Goal: Task Accomplishment & Management: Use online tool/utility

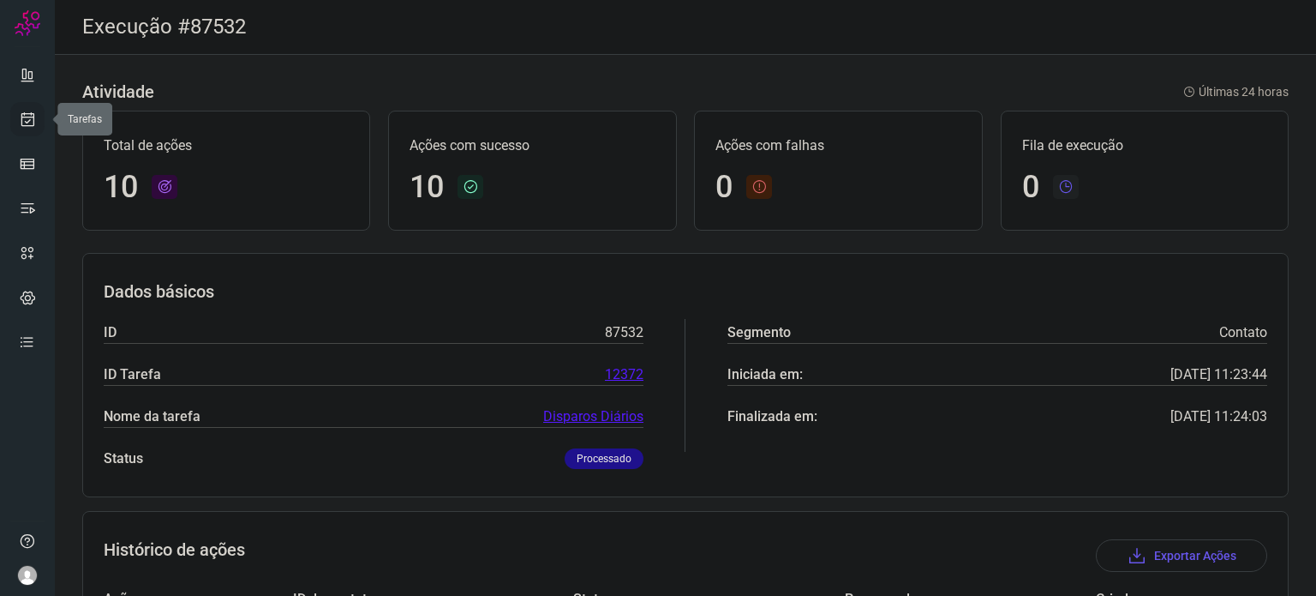
click at [27, 126] on icon at bounding box center [28, 119] width 18 height 17
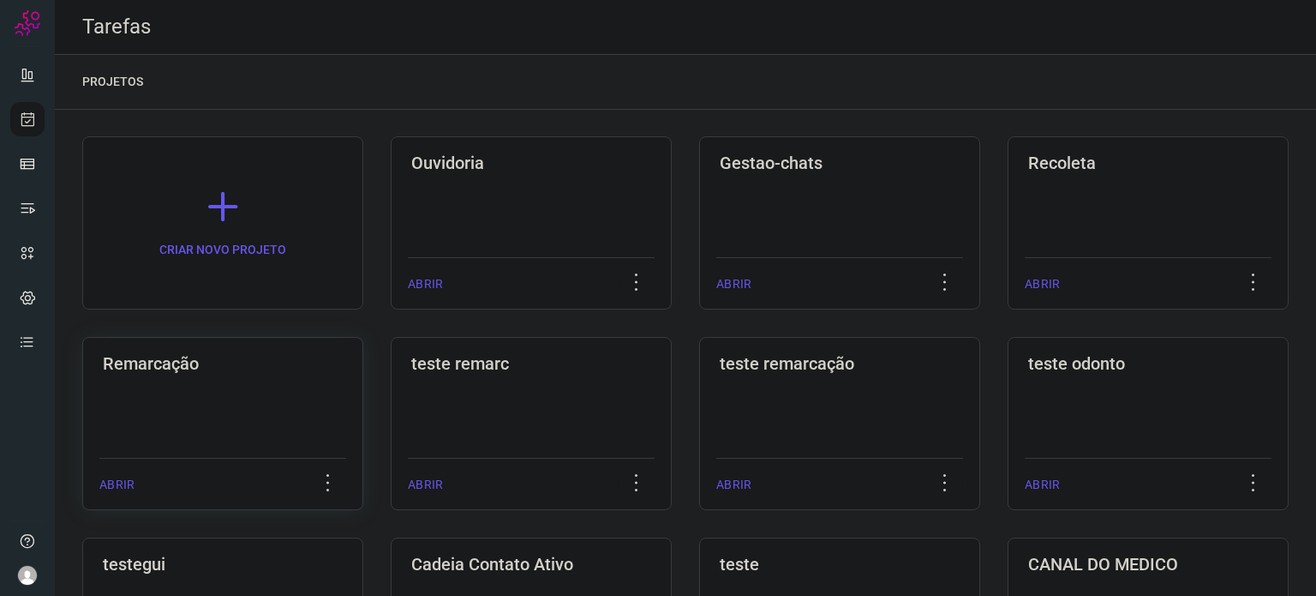
click at [315, 383] on div "Remarcação ABRIR" at bounding box center [222, 423] width 281 height 173
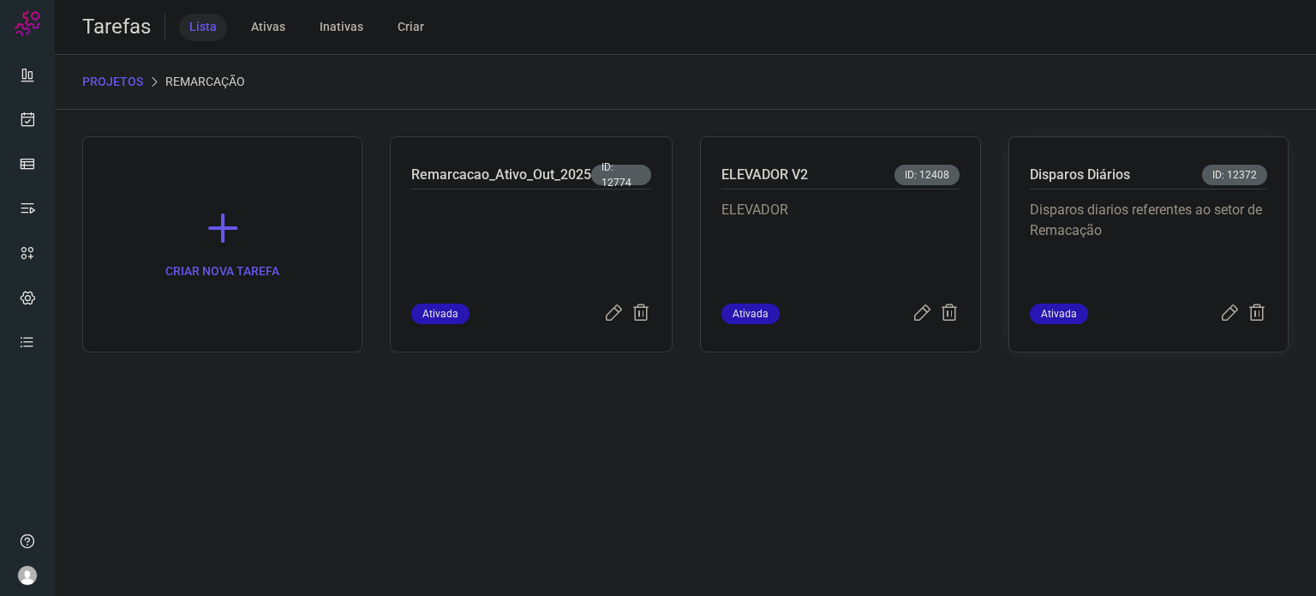
click at [1110, 236] on p "Disparos diarios referentes ao setor de Remacação" at bounding box center [1148, 243] width 237 height 86
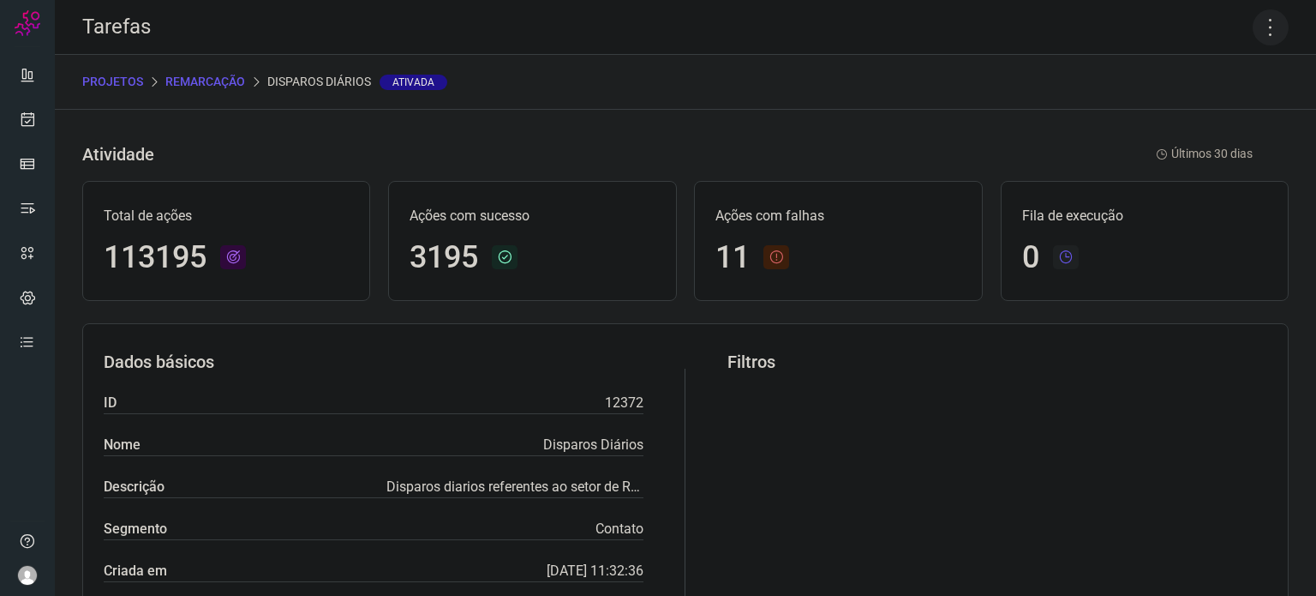
click at [1261, 21] on icon at bounding box center [1271, 27] width 36 height 36
click at [1218, 106] on li "Executar" at bounding box center [1197, 112] width 156 height 27
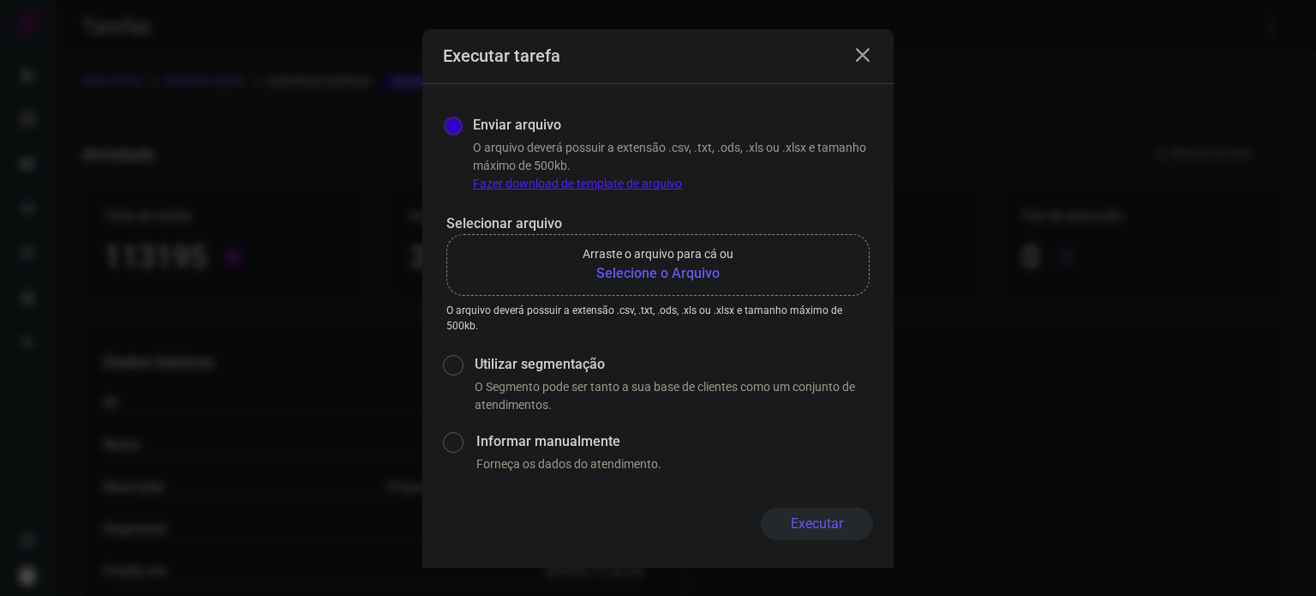
click at [691, 260] on p "Arraste o arquivo para cá ou" at bounding box center [658, 254] width 151 height 18
click at [0, 0] on input "Arraste o arquivo para cá ou Selecione o Arquivo" at bounding box center [0, 0] width 0 height 0
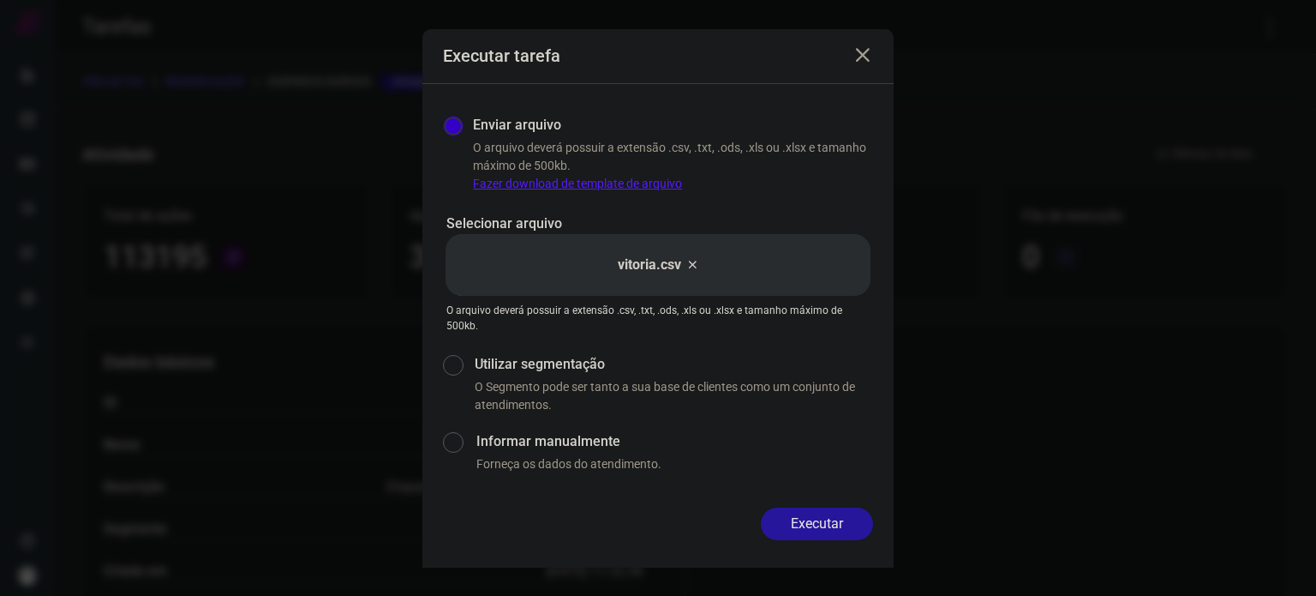
click at [843, 523] on button "Executar" at bounding box center [817, 523] width 112 height 33
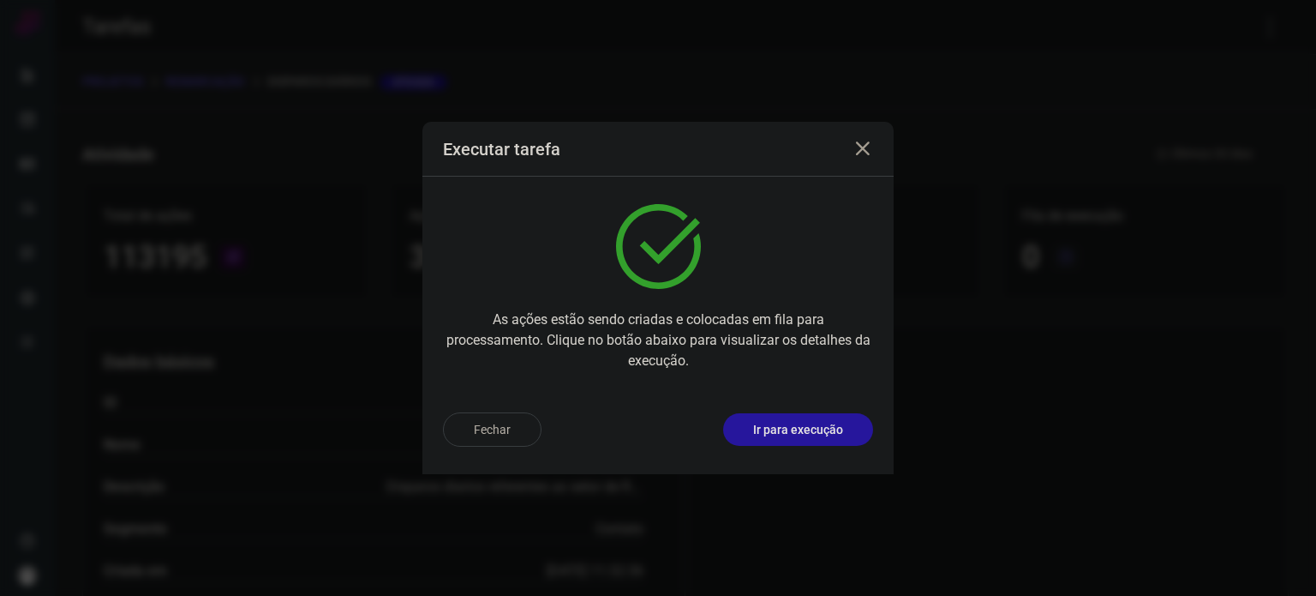
click at [826, 436] on p "Ir para execução" at bounding box center [798, 430] width 90 height 18
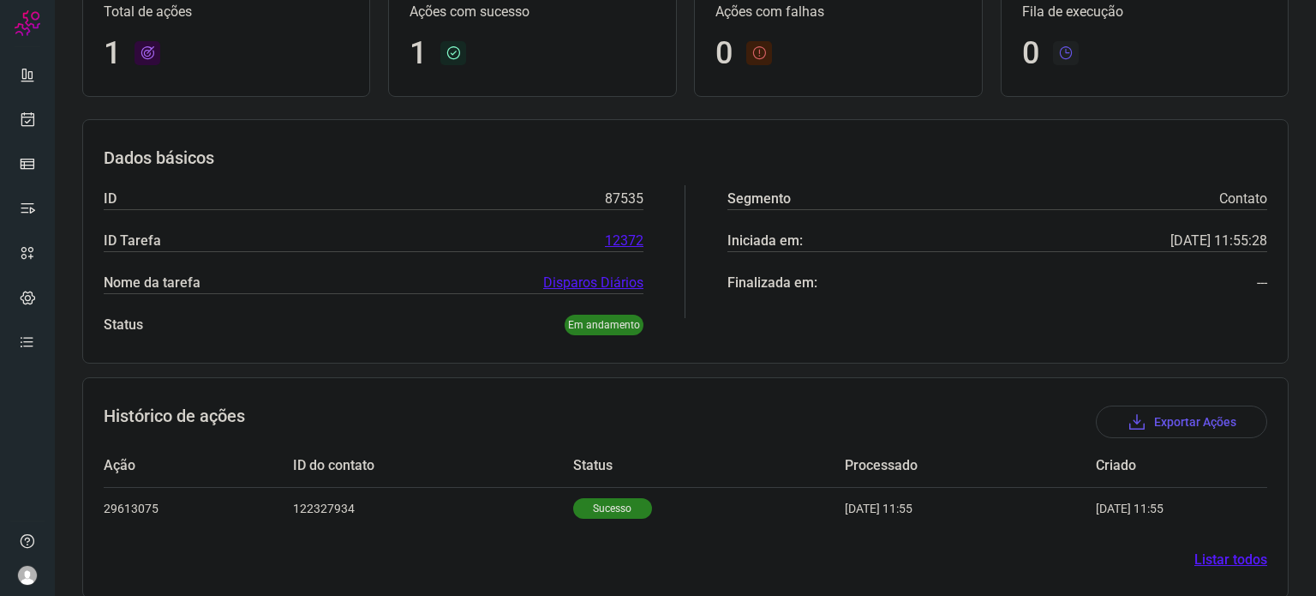
scroll to position [152, 0]
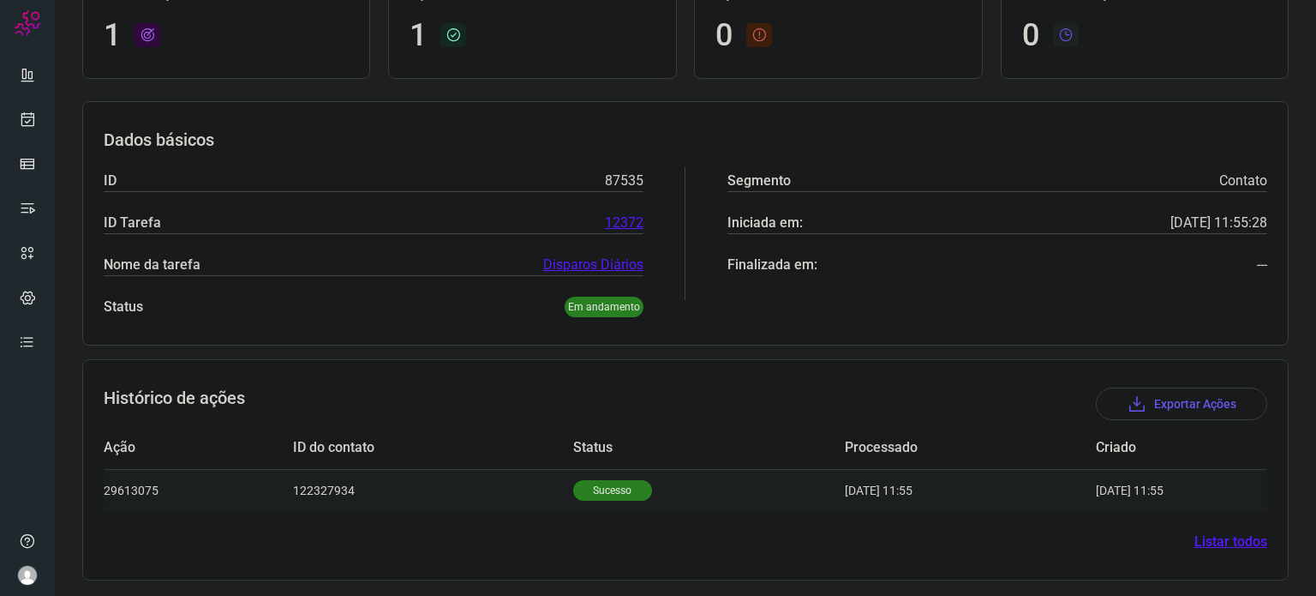
click at [590, 492] on p "Sucesso" at bounding box center [612, 490] width 79 height 21
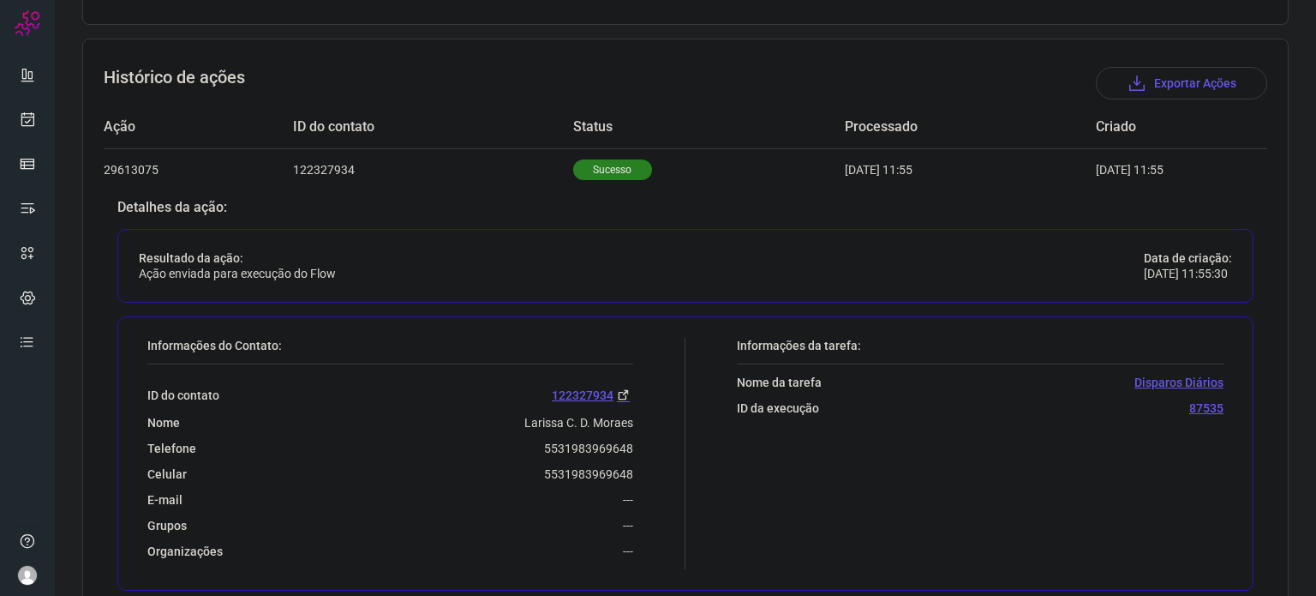
scroll to position [494, 0]
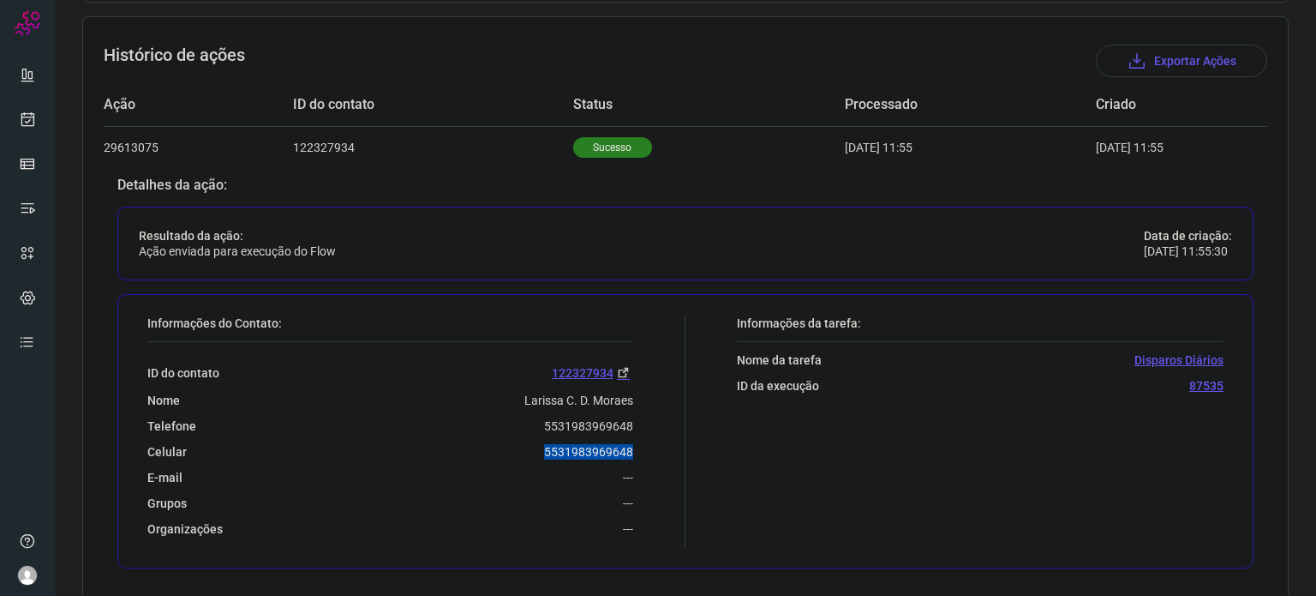
drag, startPoint x: 525, startPoint y: 449, endPoint x: 641, endPoint y: 438, distance: 116.2
click at [641, 438] on div "Informações do Contato: ID do contato 122327934 Nome Larissa C. D. Moraes Telef…" at bounding box center [412, 430] width 547 height 231
copy p "5531983969648"
click at [26, 124] on icon at bounding box center [28, 119] width 18 height 17
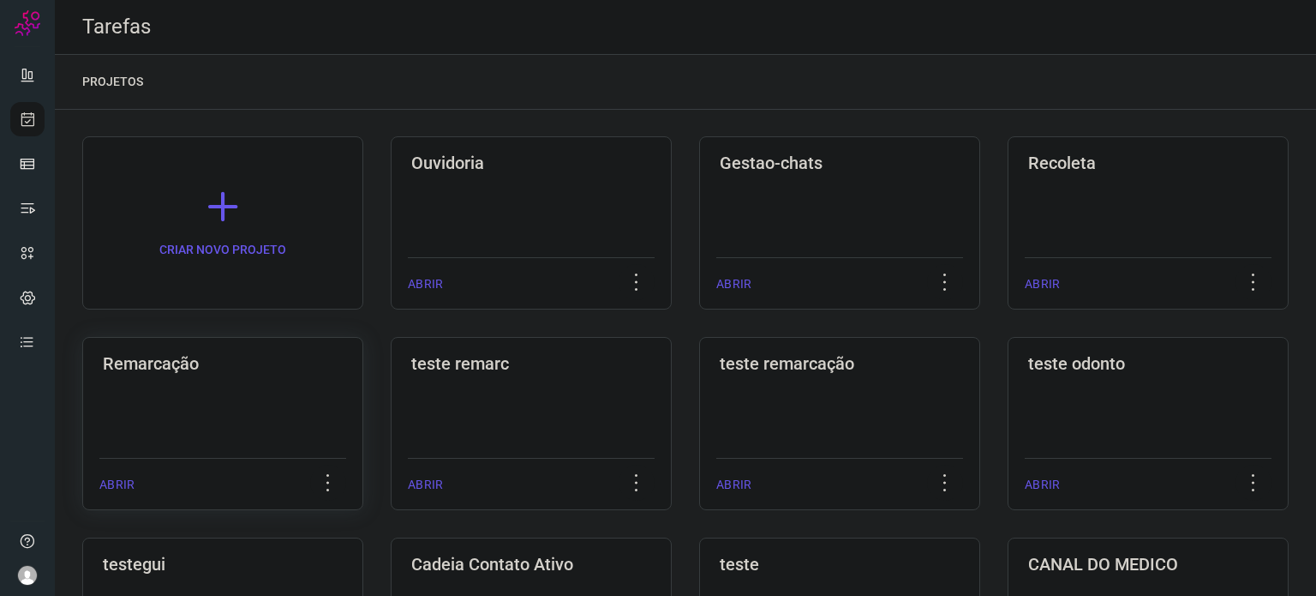
click at [275, 404] on div "Remarcação ABRIR" at bounding box center [222, 423] width 281 height 173
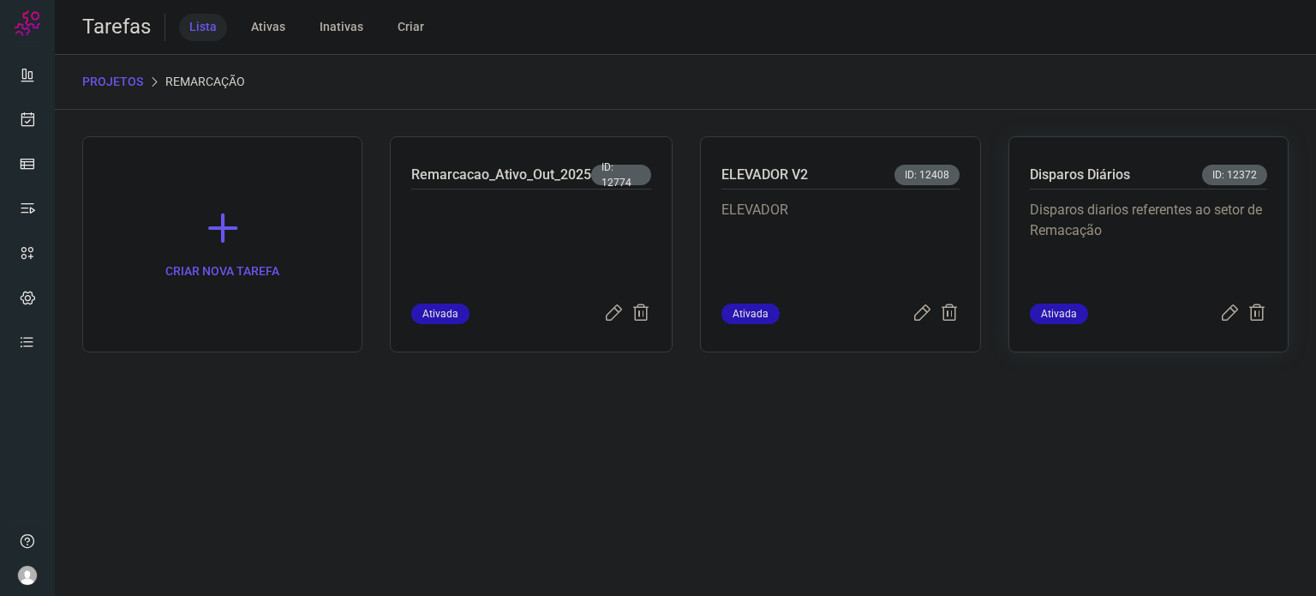
click at [1128, 221] on p "Disparos diarios referentes ao setor de Remacação" at bounding box center [1148, 243] width 237 height 86
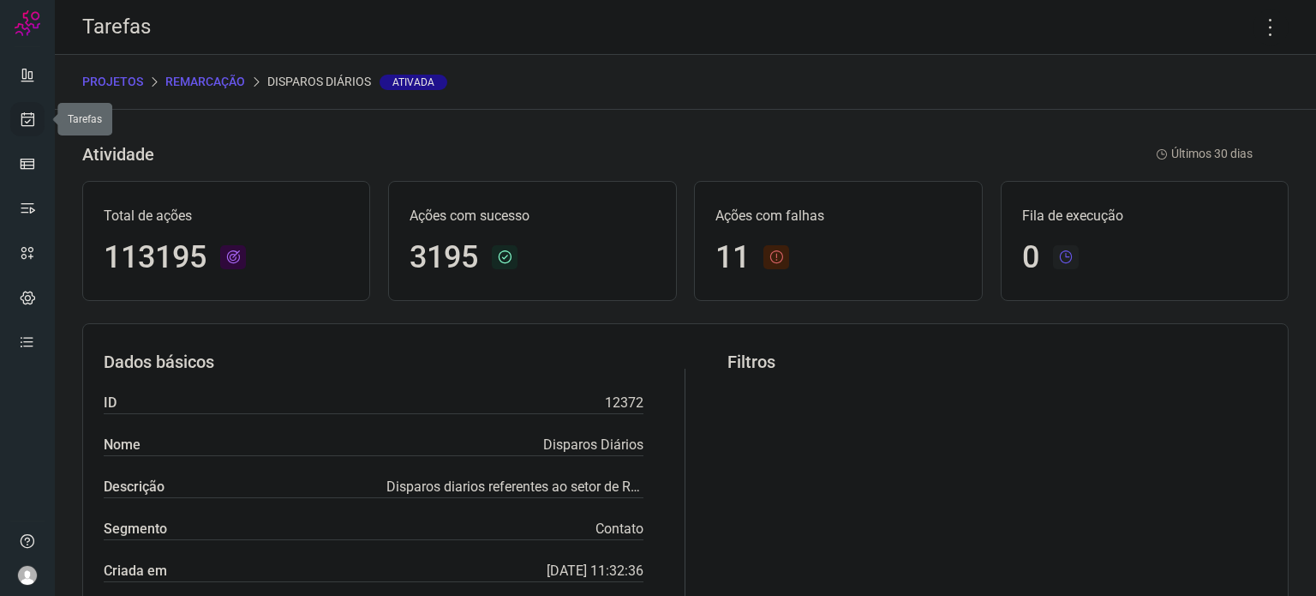
click at [31, 125] on icon at bounding box center [28, 119] width 18 height 17
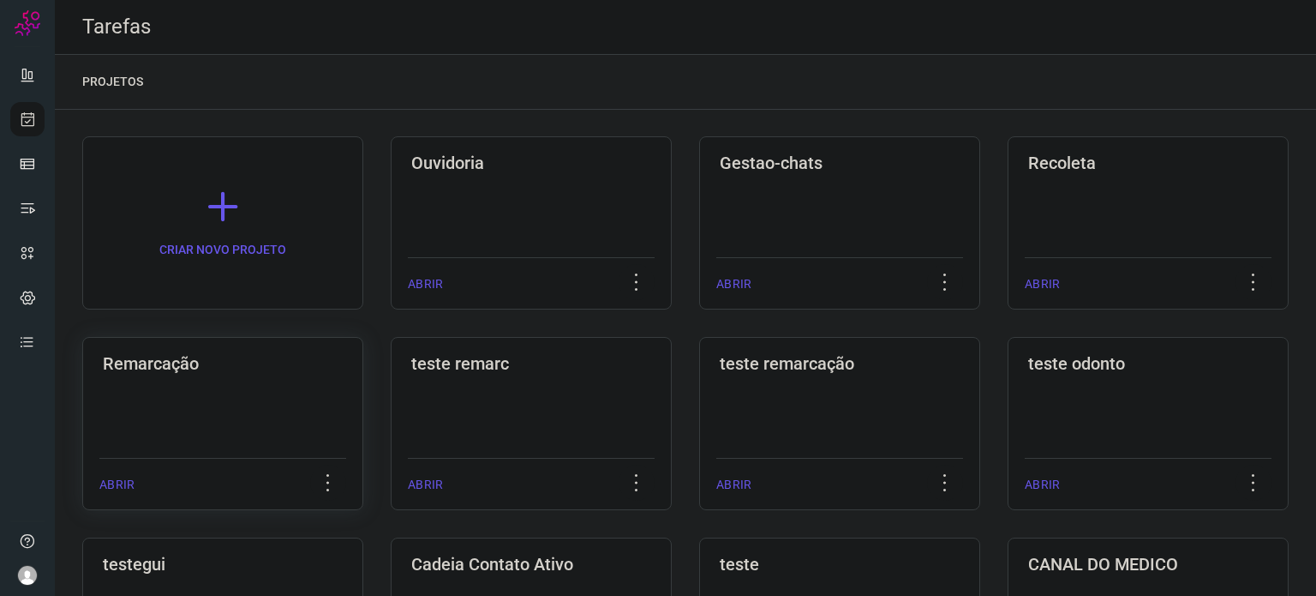
click at [290, 386] on div "Remarcação ABRIR" at bounding box center [222, 423] width 281 height 173
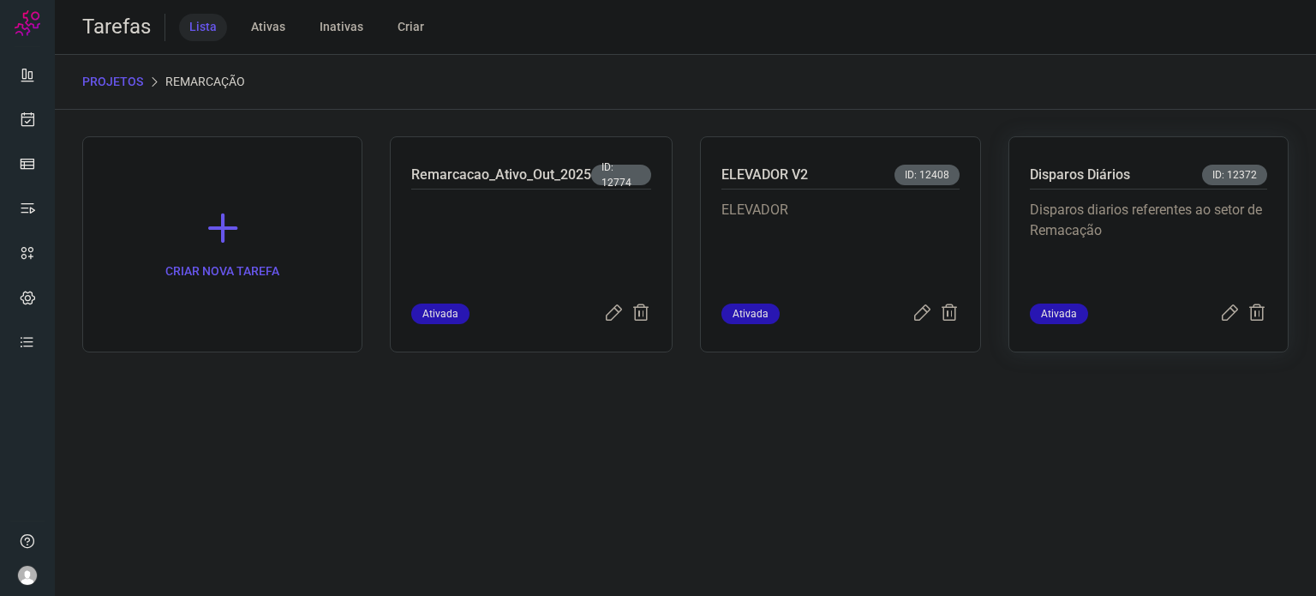
click at [1161, 201] on p "Disparos diarios referentes ao setor de Remacação" at bounding box center [1148, 243] width 237 height 86
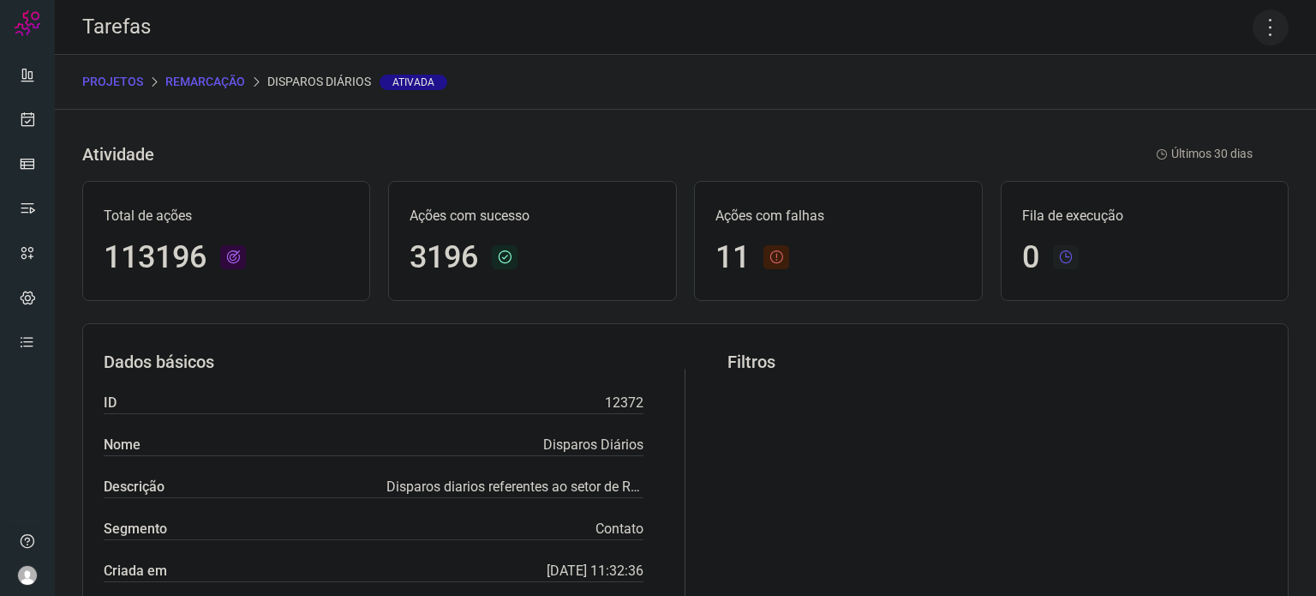
click at [1263, 37] on icon at bounding box center [1271, 27] width 36 height 36
click at [1186, 112] on li "Executar" at bounding box center [1197, 112] width 156 height 27
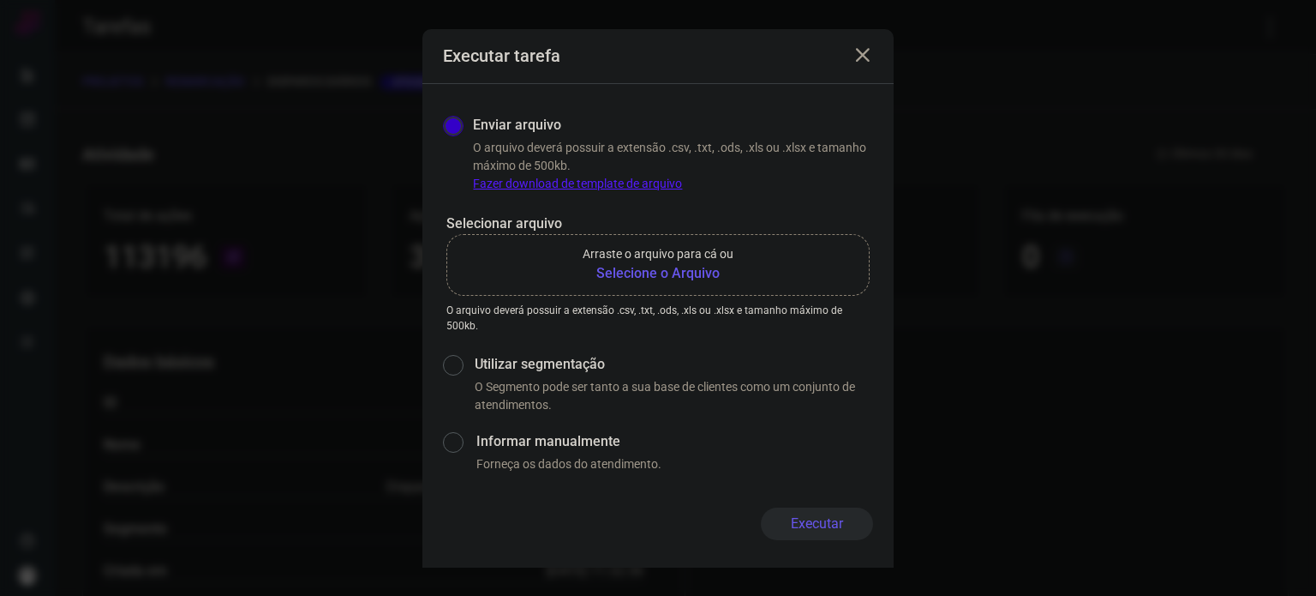
click at [692, 273] on b "Selecione o Arquivo" at bounding box center [658, 273] width 151 height 21
click at [0, 0] on input "Arraste o arquivo para cá ou Selecione o Arquivo" at bounding box center [0, 0] width 0 height 0
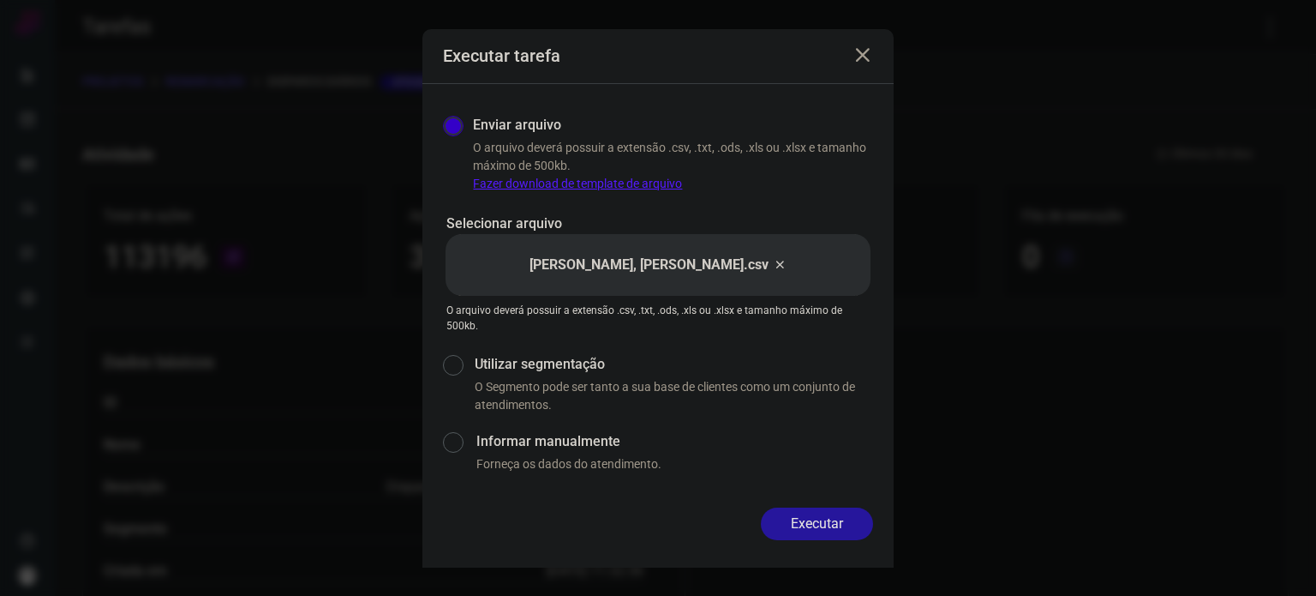
click at [828, 530] on button "Executar" at bounding box center [817, 523] width 112 height 33
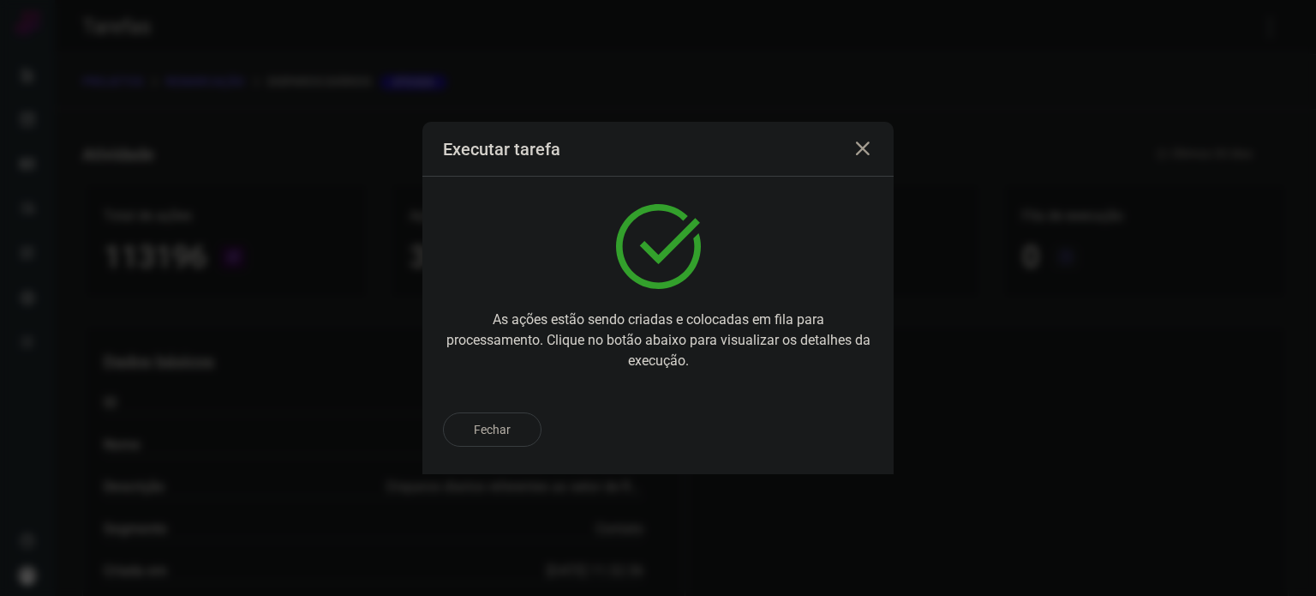
click at [797, 433] on div "Fechar" at bounding box center [658, 429] width 430 height 34
click at [814, 434] on p "Ir para execução" at bounding box center [798, 430] width 90 height 18
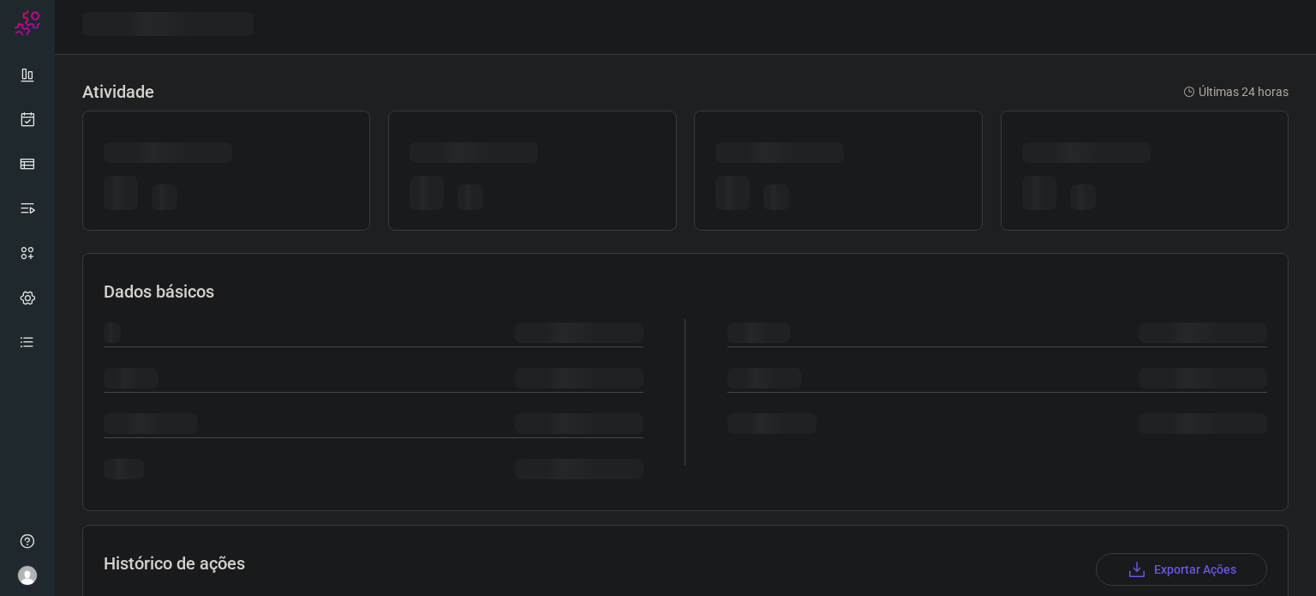
click at [815, 434] on div at bounding box center [997, 392] width 540 height 181
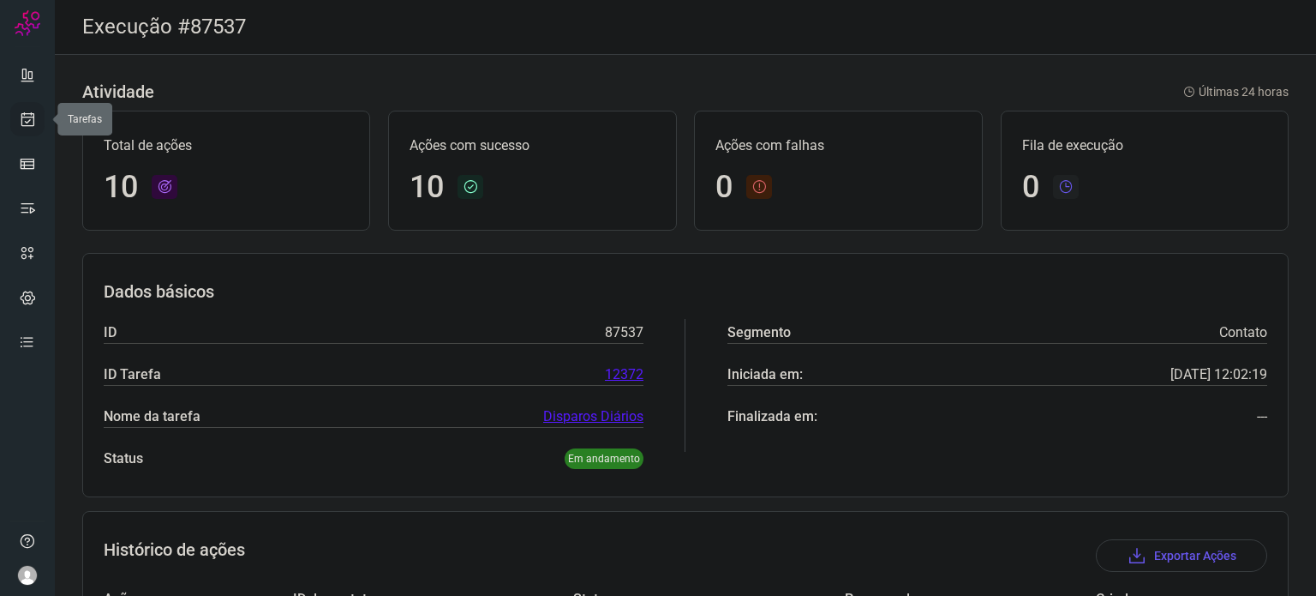
click at [40, 117] on link at bounding box center [27, 119] width 34 height 34
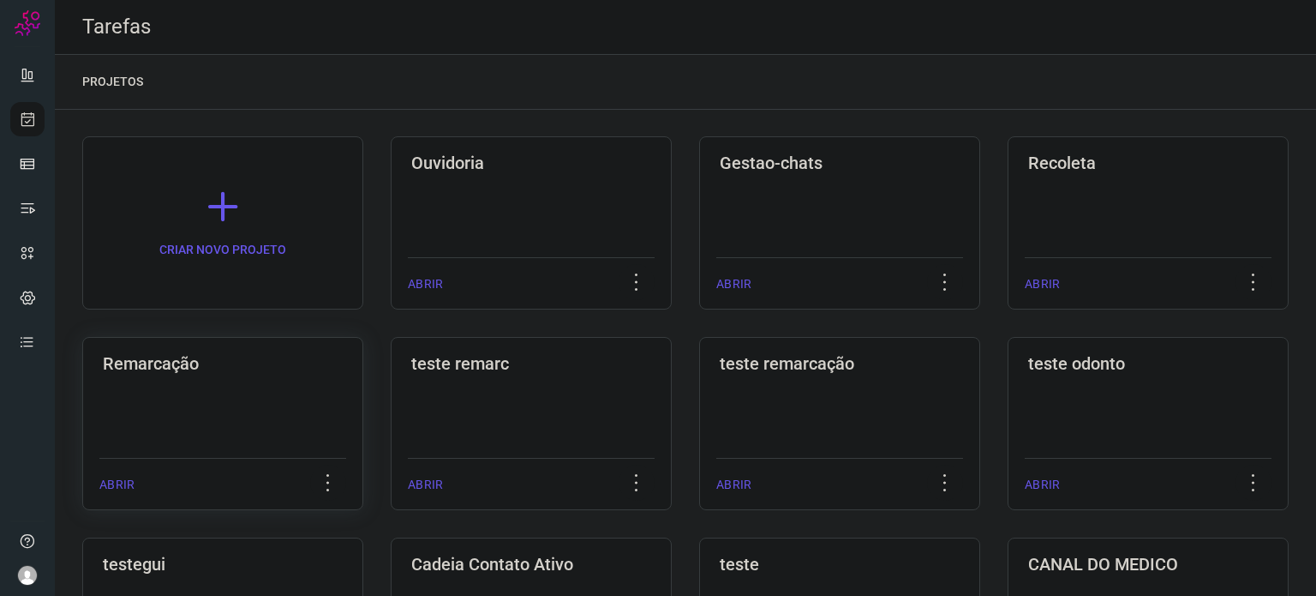
click at [223, 397] on div "Remarcação ABRIR" at bounding box center [222, 423] width 281 height 173
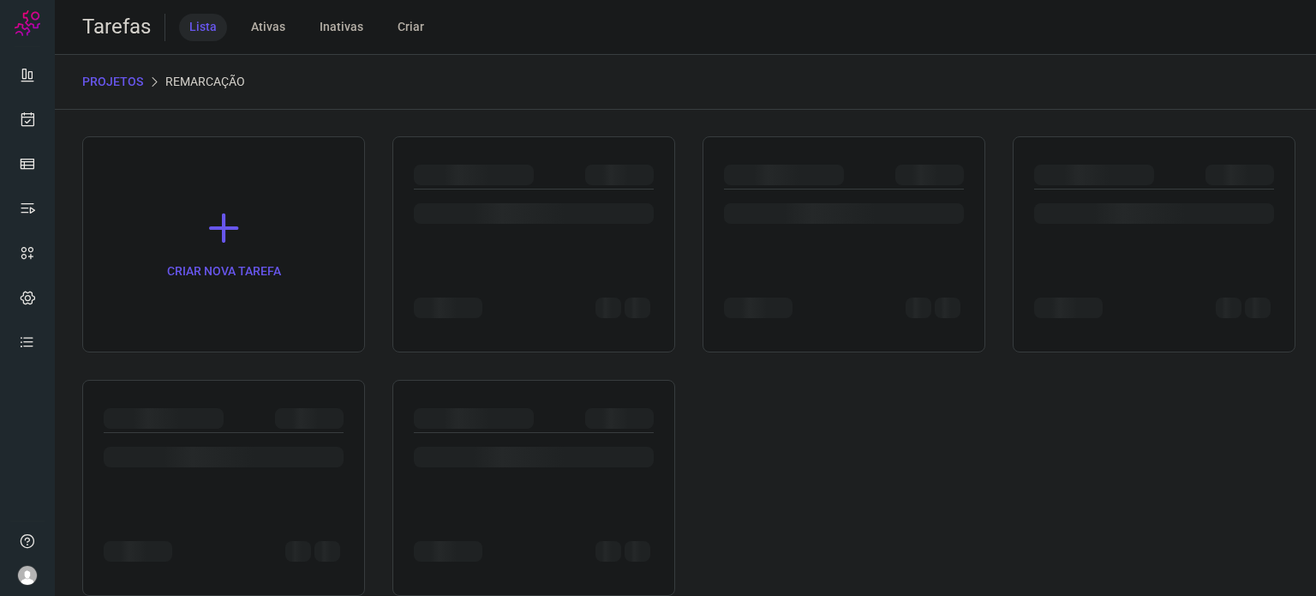
click at [223, 397] on div at bounding box center [223, 488] width 283 height 216
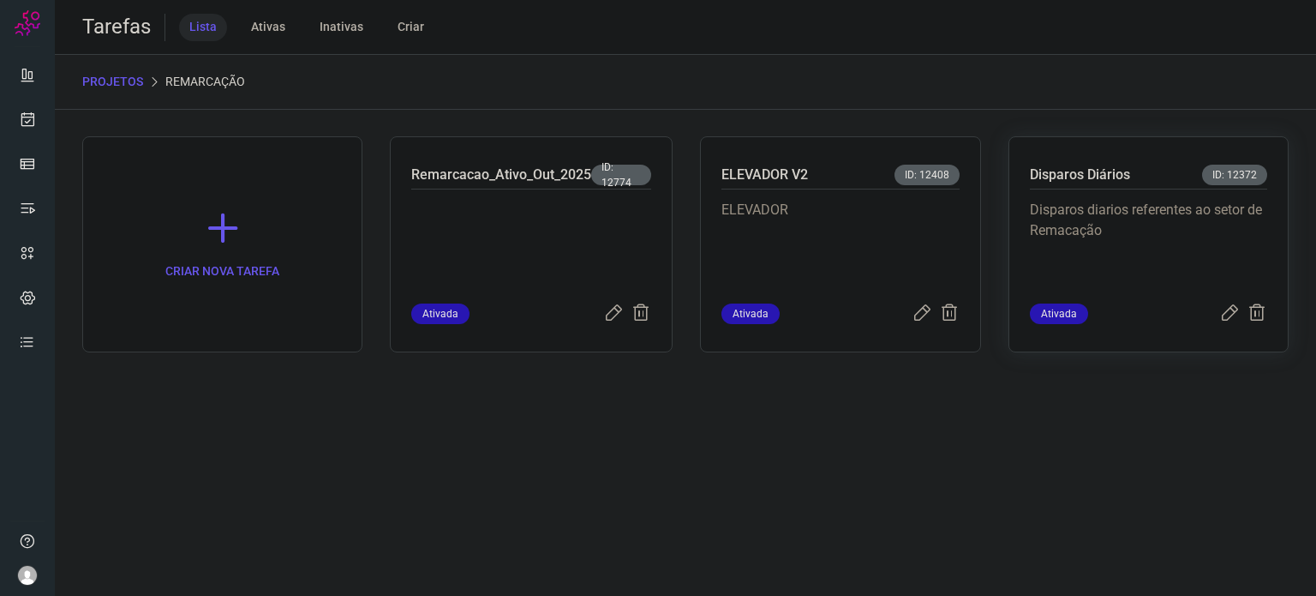
drag, startPoint x: 1031, startPoint y: 234, endPoint x: 1092, endPoint y: 226, distance: 61.3
click at [1092, 226] on p "Disparos diarios referentes ao setor de Remacação" at bounding box center [1148, 243] width 237 height 86
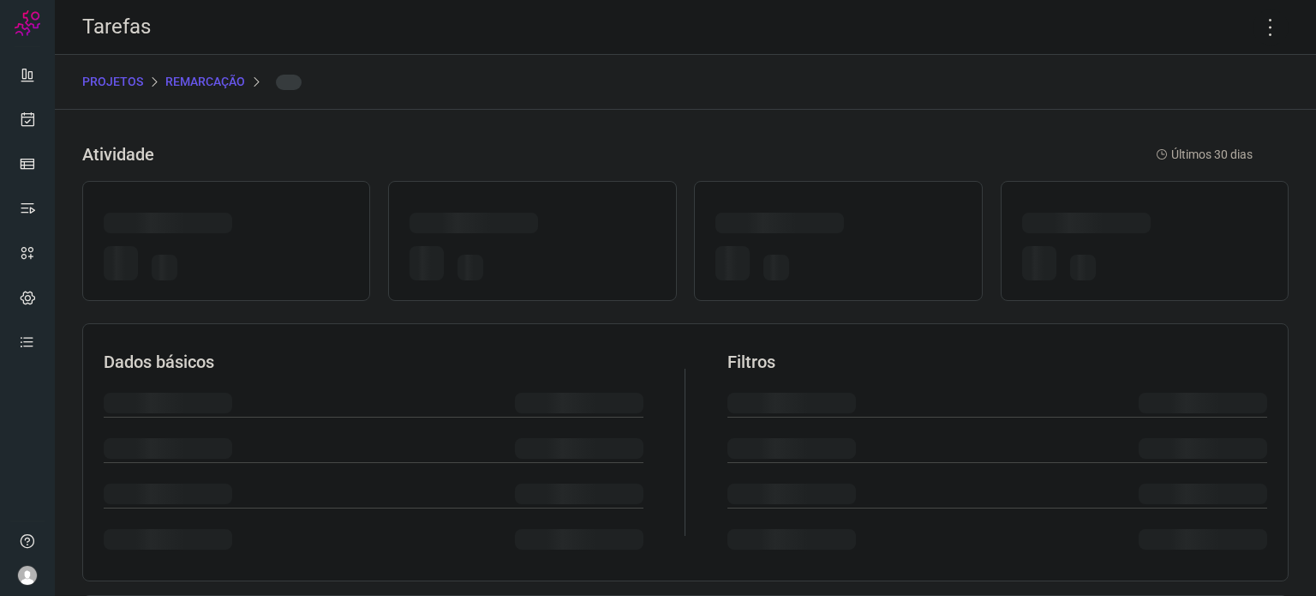
click at [1092, 226] on div at bounding box center [1086, 222] width 129 height 21
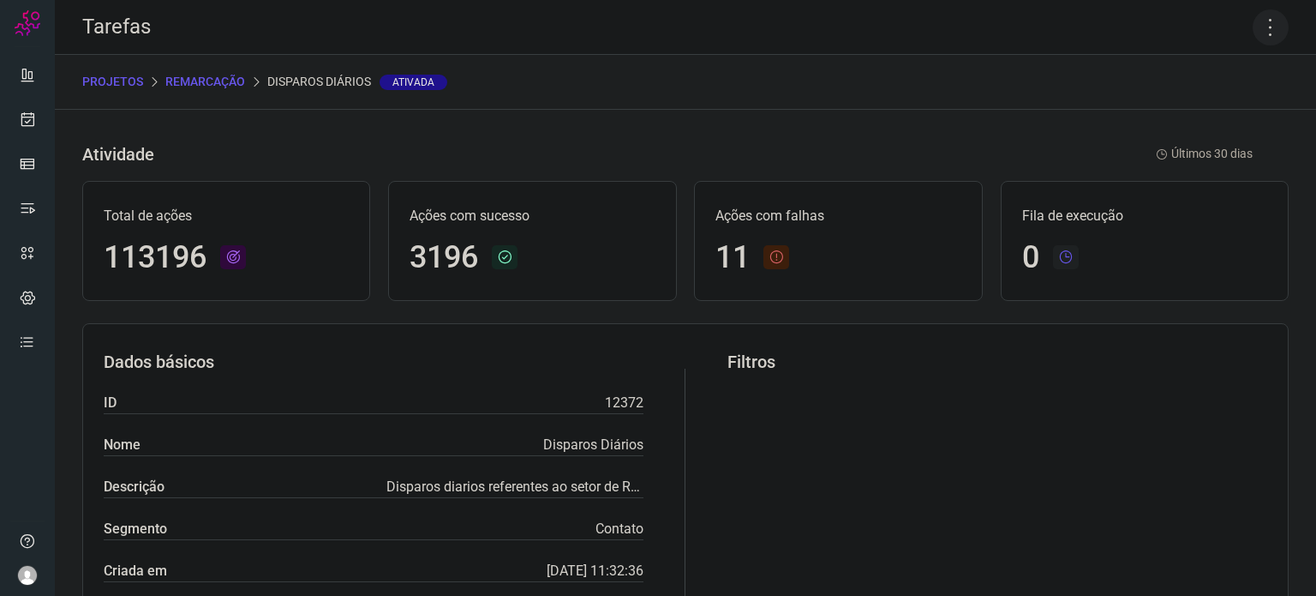
click at [1255, 28] on icon at bounding box center [1271, 27] width 36 height 36
click at [1178, 119] on li "Executar" at bounding box center [1197, 112] width 156 height 27
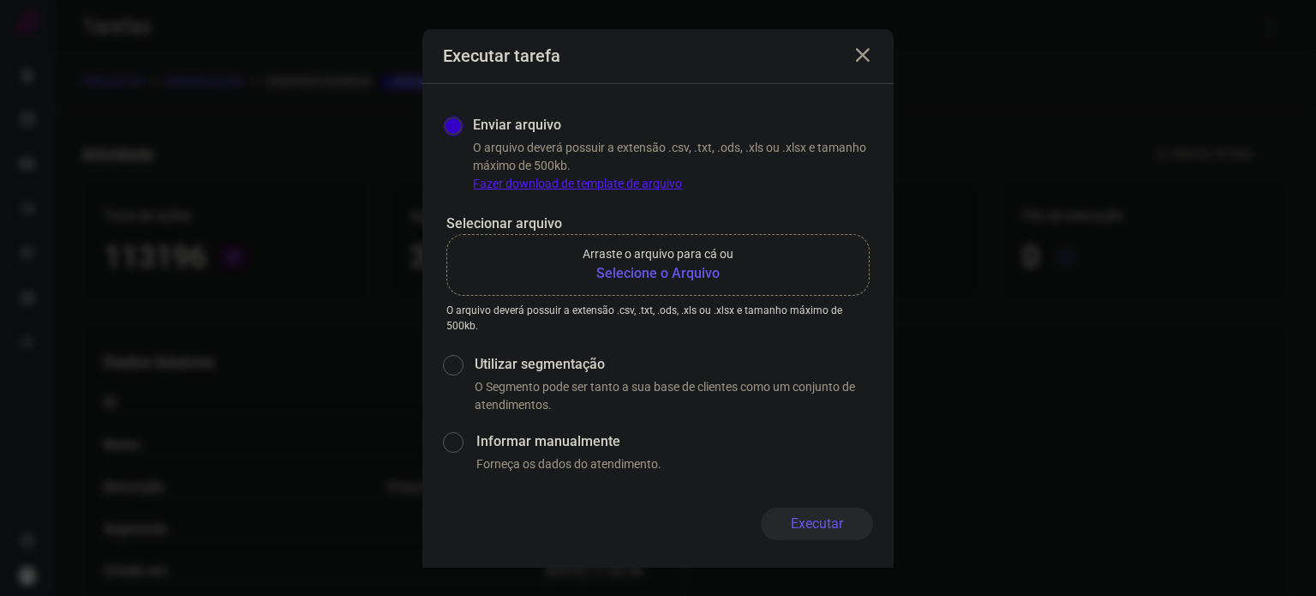
click at [631, 266] on b "Selecione o Arquivo" at bounding box center [658, 273] width 151 height 21
click at [0, 0] on input "Arraste o arquivo para cá ou Selecione o Arquivo" at bounding box center [0, 0] width 0 height 0
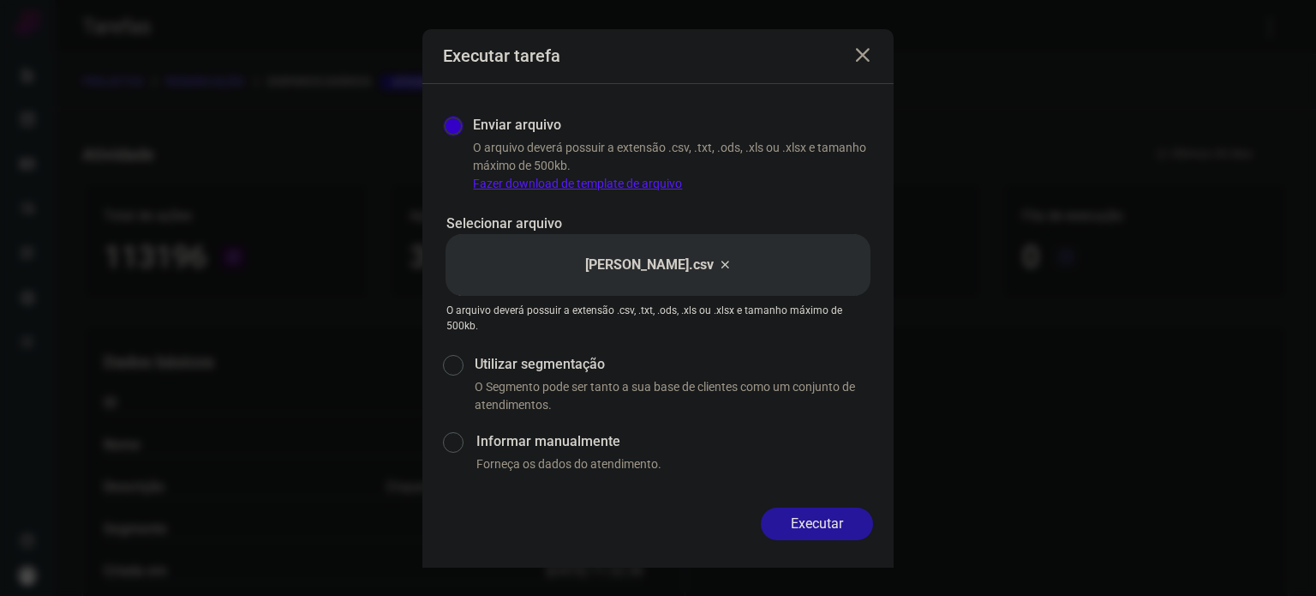
click at [840, 532] on button "Executar" at bounding box center [817, 523] width 112 height 33
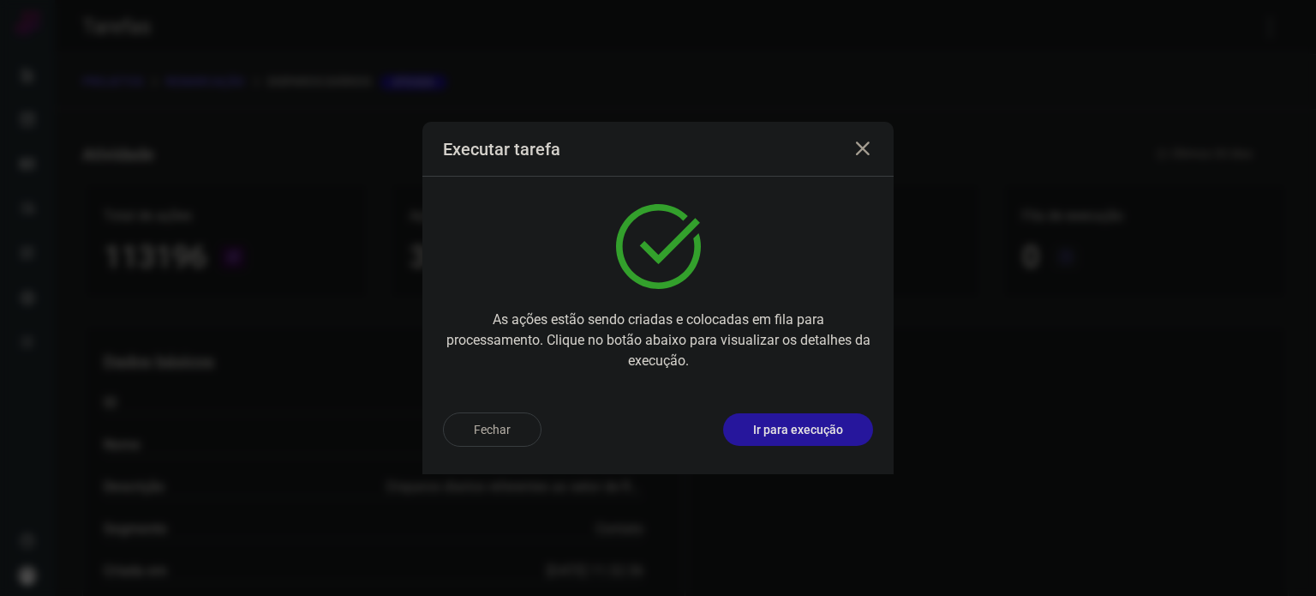
click at [837, 440] on button "Ir para execução" at bounding box center [798, 429] width 150 height 33
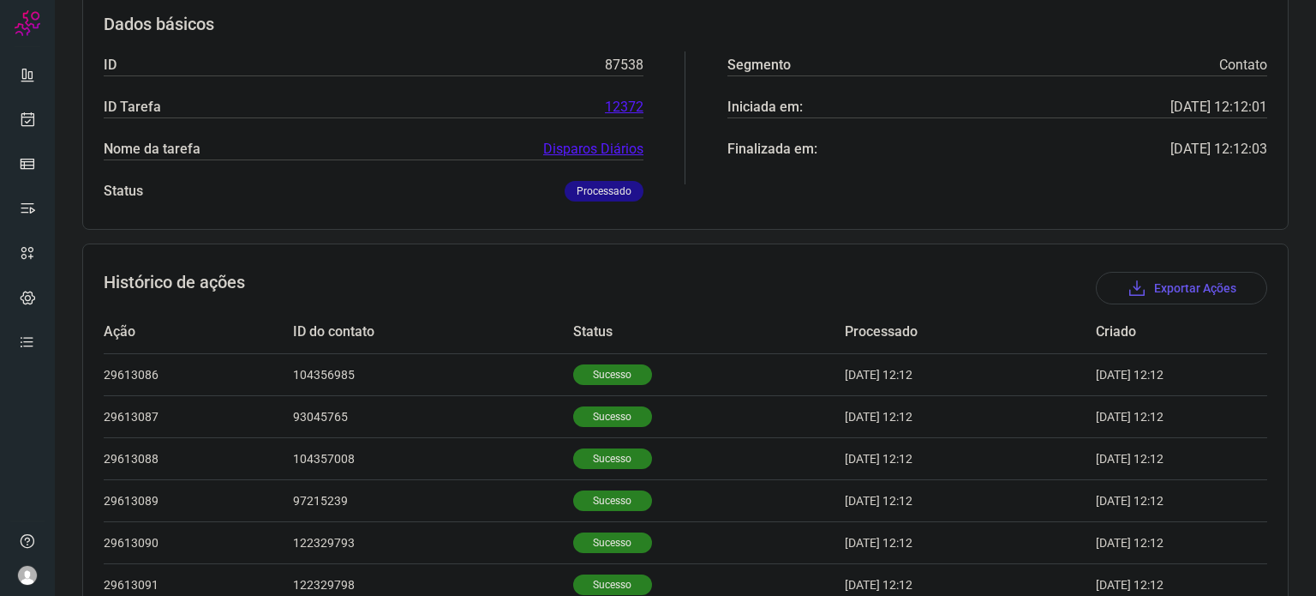
scroll to position [362, 0]
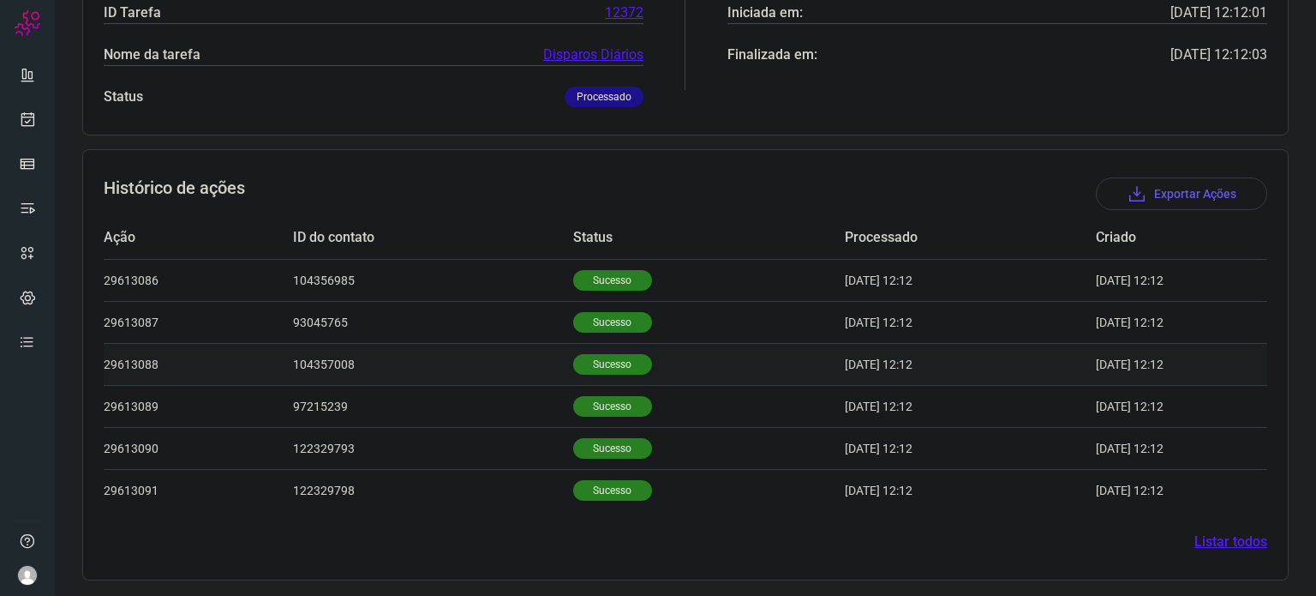
click at [603, 362] on p "Sucesso" at bounding box center [612, 364] width 79 height 21
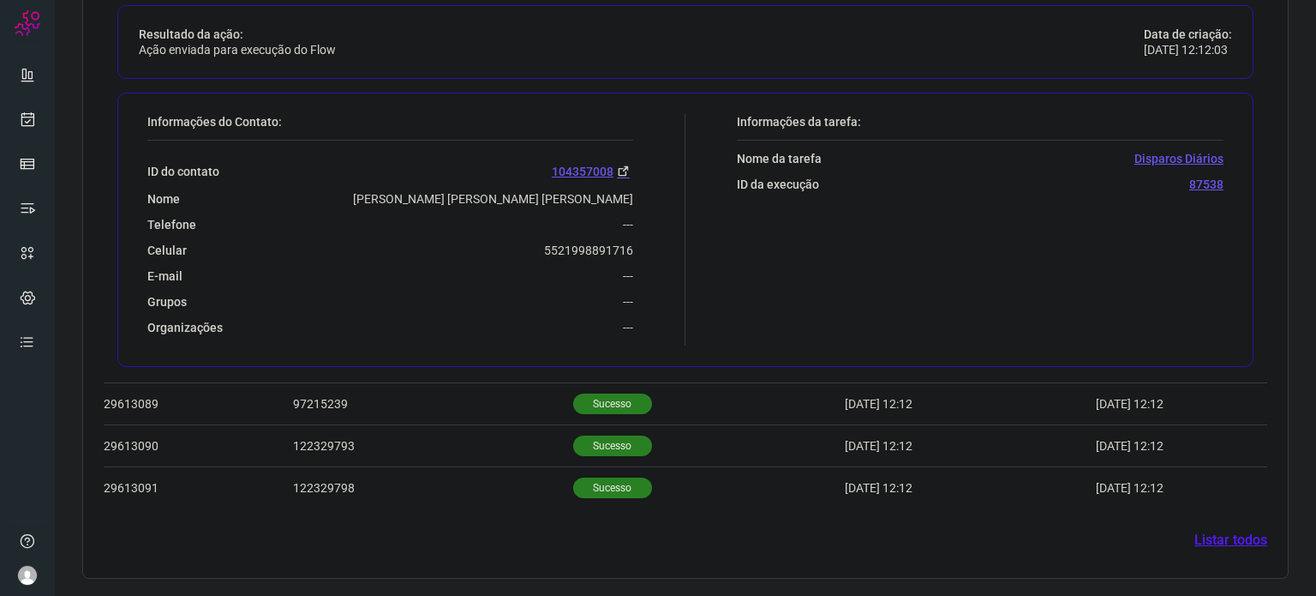
scroll to position [777, 0]
drag, startPoint x: 528, startPoint y: 248, endPoint x: 643, endPoint y: 254, distance: 115.0
click at [643, 254] on div "Informações do Contato: ID do contato 104357008 Nome Antonio Carlos Ferreira Fi…" at bounding box center [412, 232] width 547 height 231
copy p "5521998891716"
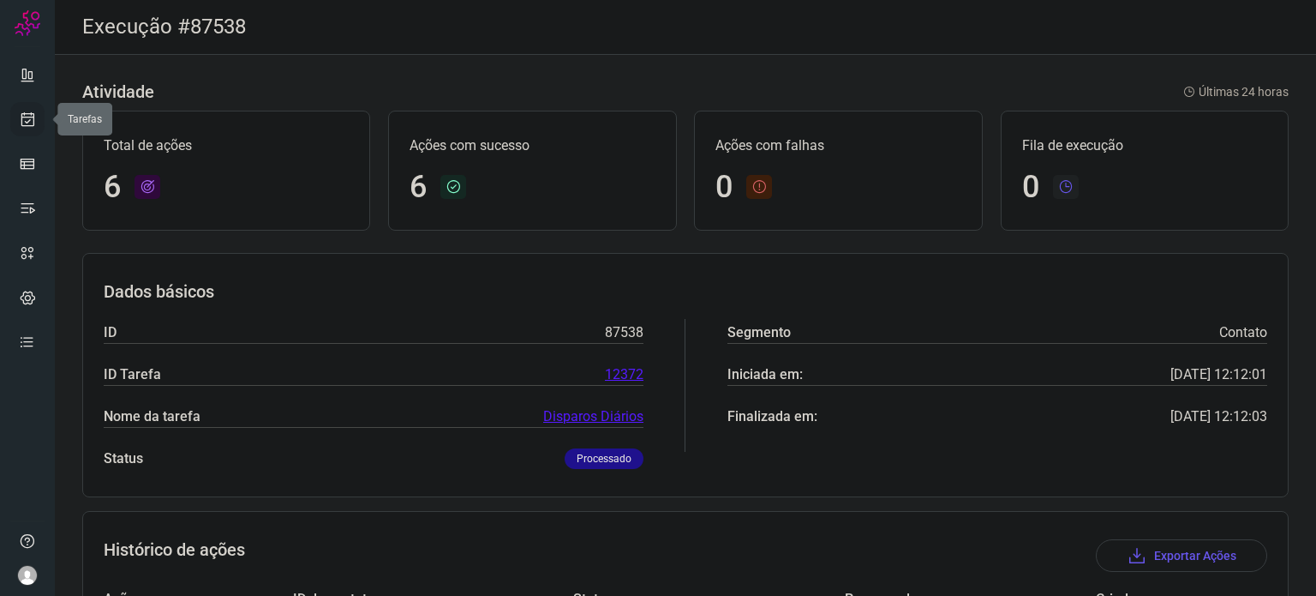
click at [28, 117] on icon at bounding box center [28, 119] width 18 height 17
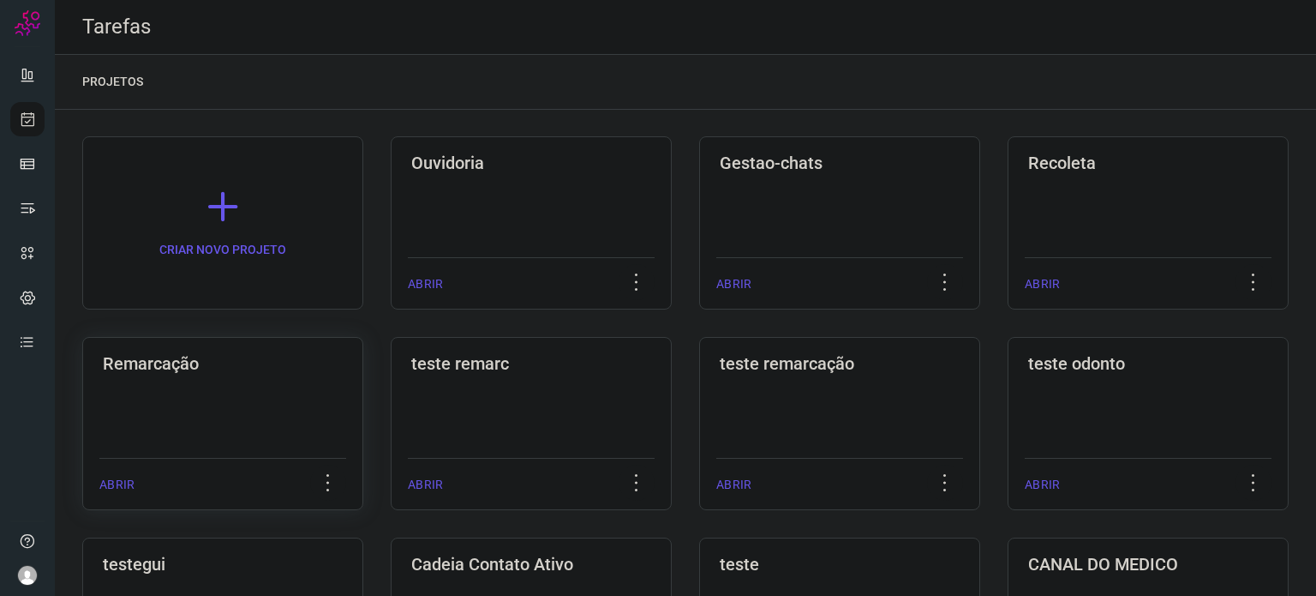
click at [233, 428] on div "Remarcação ABRIR" at bounding box center [222, 423] width 281 height 173
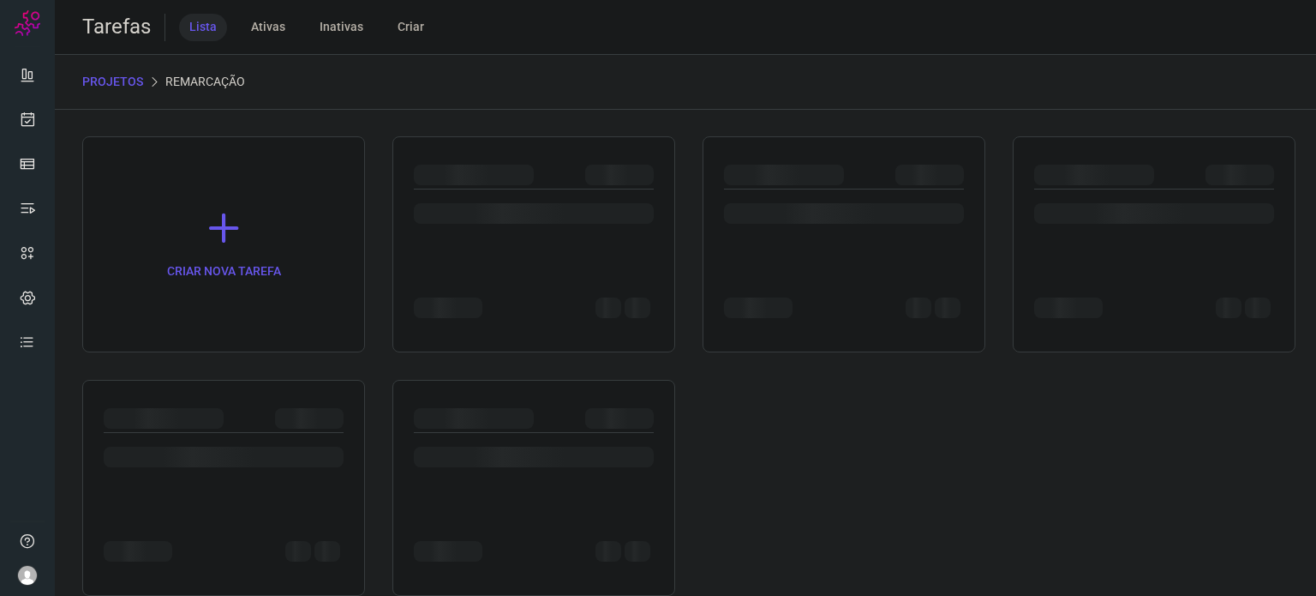
click at [233, 425] on div at bounding box center [224, 418] width 240 height 21
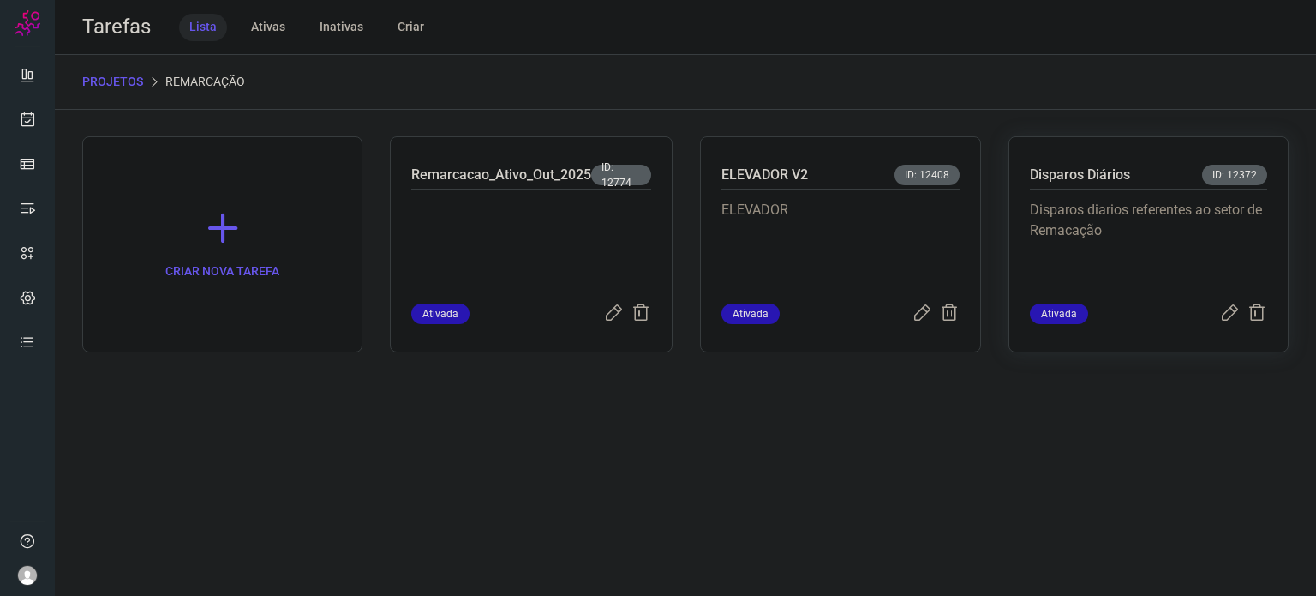
click at [1101, 196] on div "Disparos diarios referentes ao setor de Remacação" at bounding box center [1148, 246] width 237 height 114
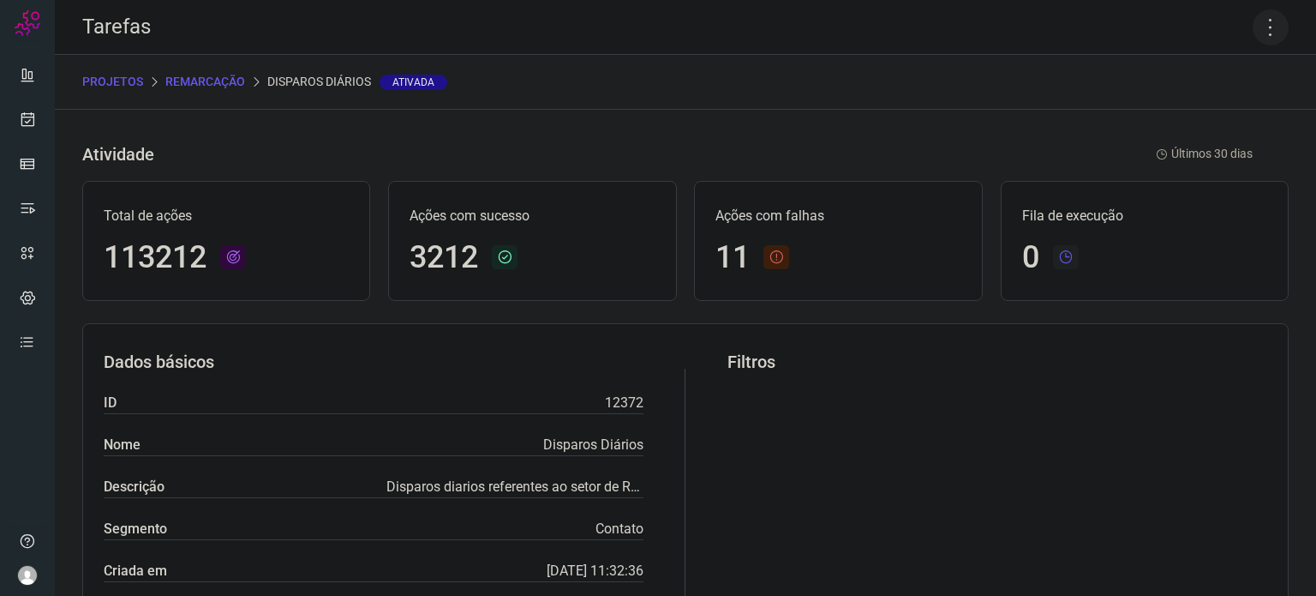
click at [1253, 30] on icon at bounding box center [1271, 27] width 36 height 36
click at [1179, 116] on li "Executar" at bounding box center [1197, 112] width 156 height 27
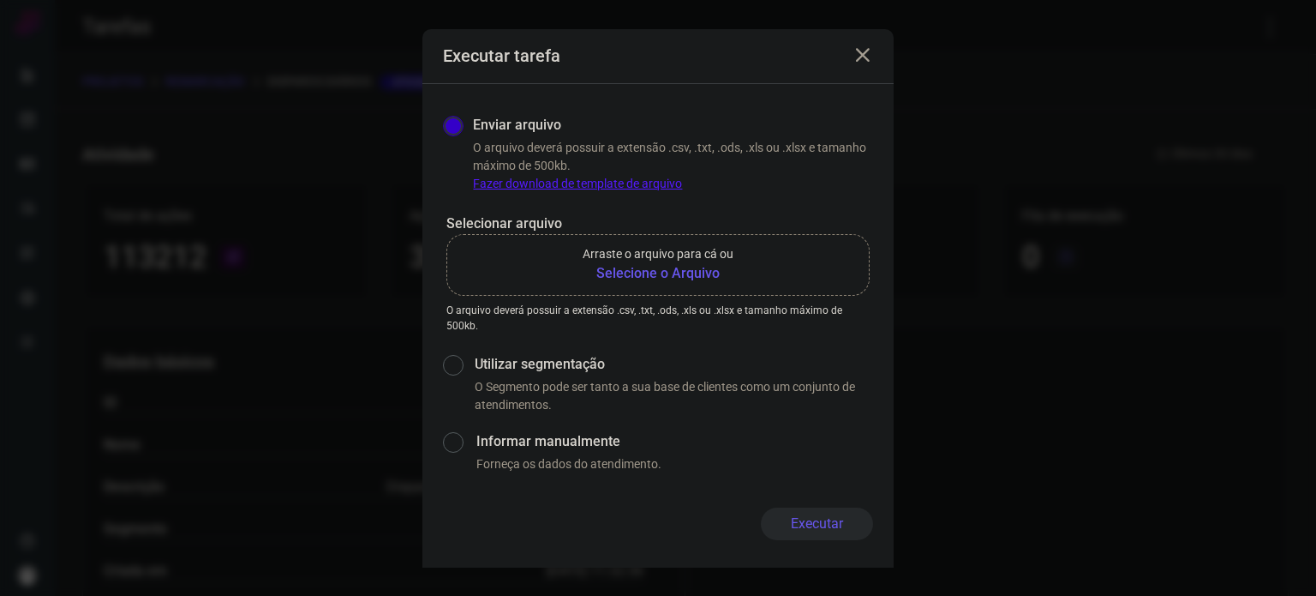
click at [702, 277] on b "Selecione o Arquivo" at bounding box center [658, 273] width 151 height 21
click at [0, 0] on input "Arraste o arquivo para cá ou Selecione o Arquivo" at bounding box center [0, 0] width 0 height 0
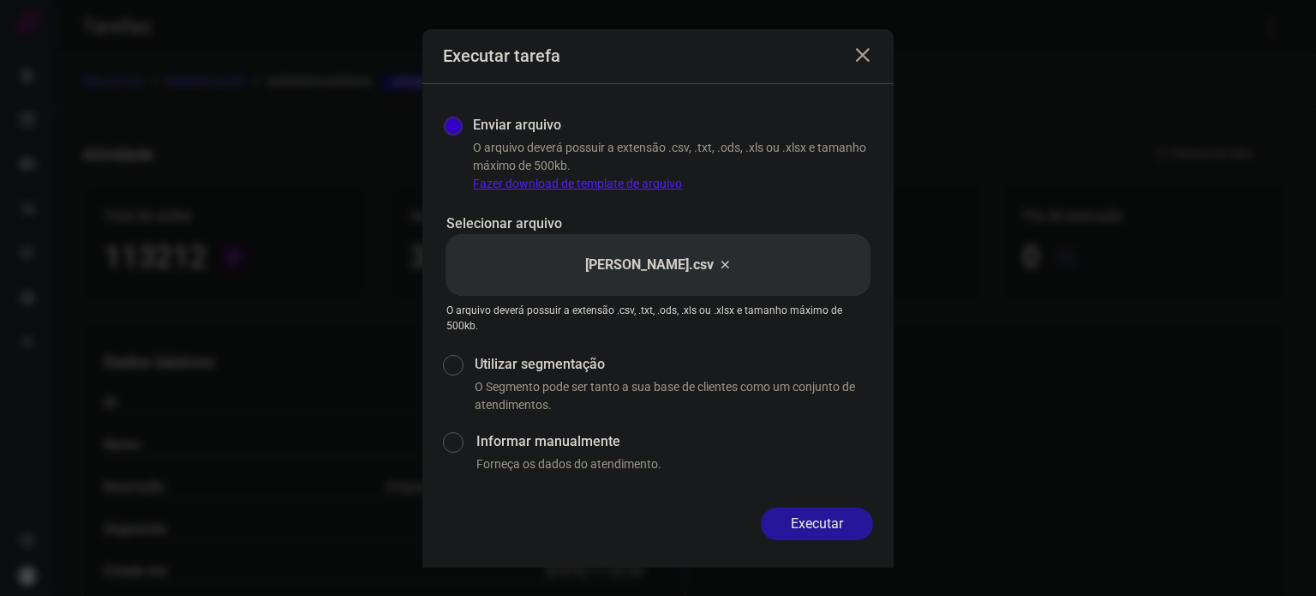
click at [850, 526] on button "Executar" at bounding box center [817, 523] width 112 height 33
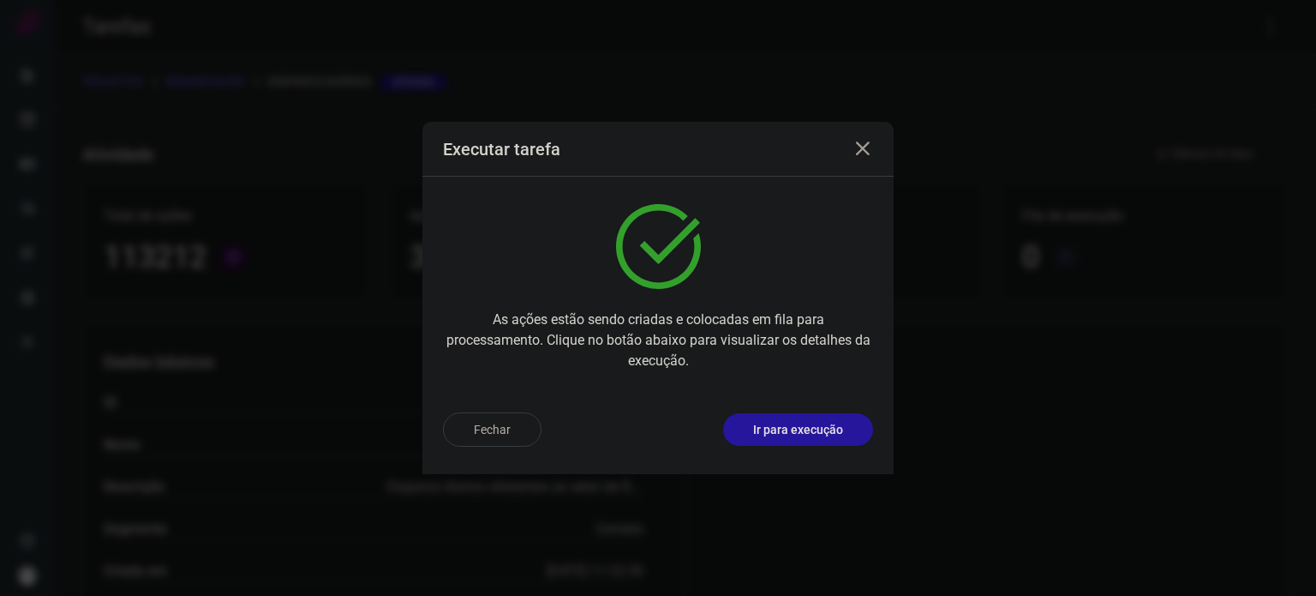
click at [775, 434] on p "Ir para execução" at bounding box center [798, 430] width 90 height 18
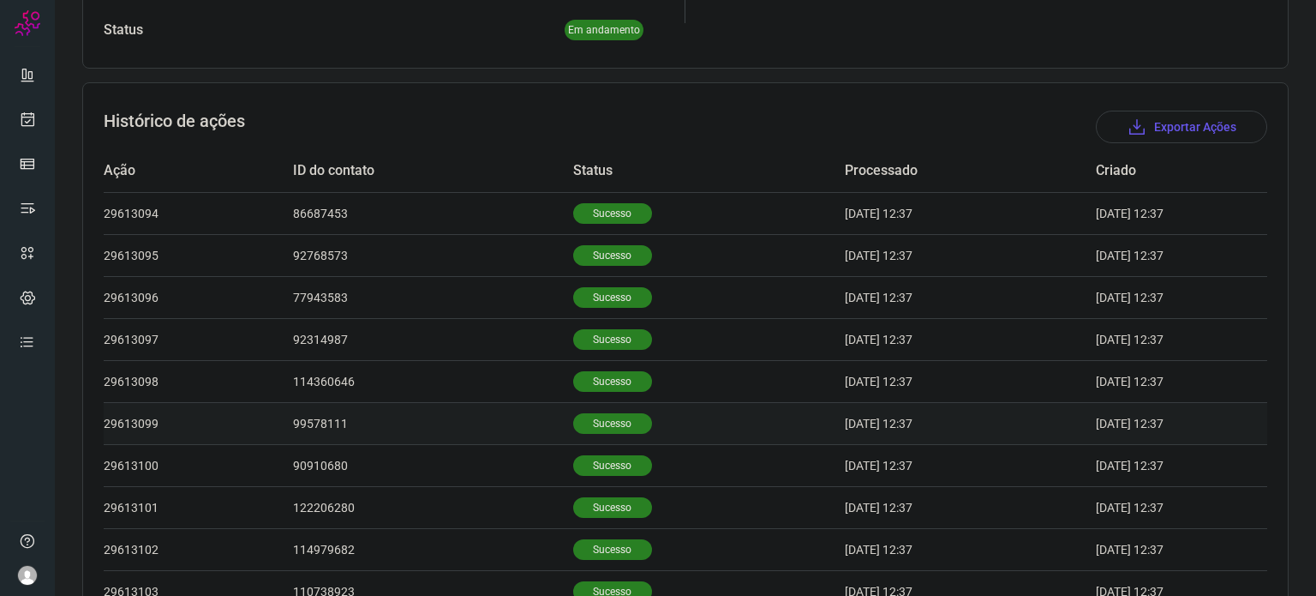
scroll to position [530, 0]
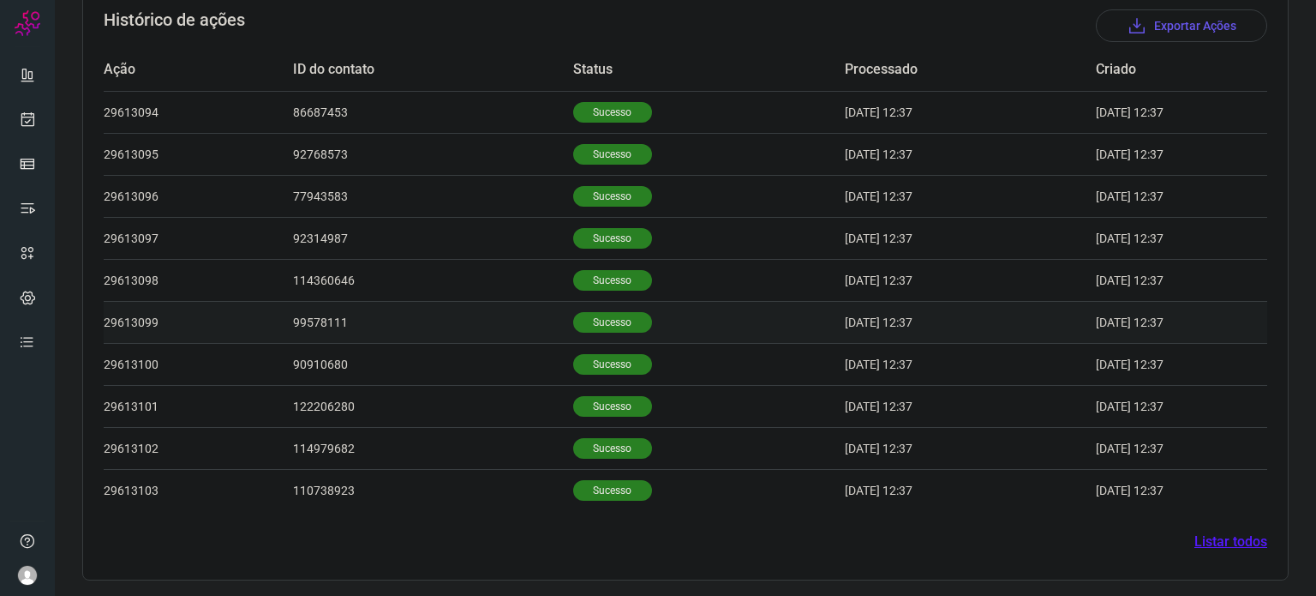
click at [599, 312] on p "Sucesso" at bounding box center [612, 322] width 79 height 21
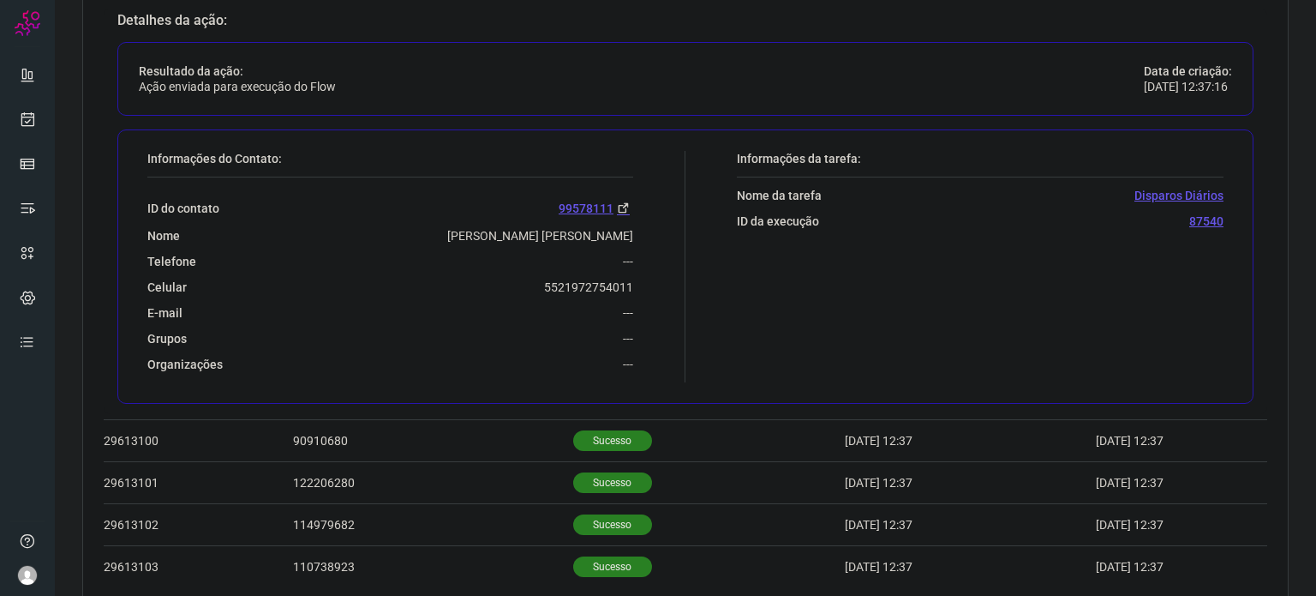
scroll to position [872, 0]
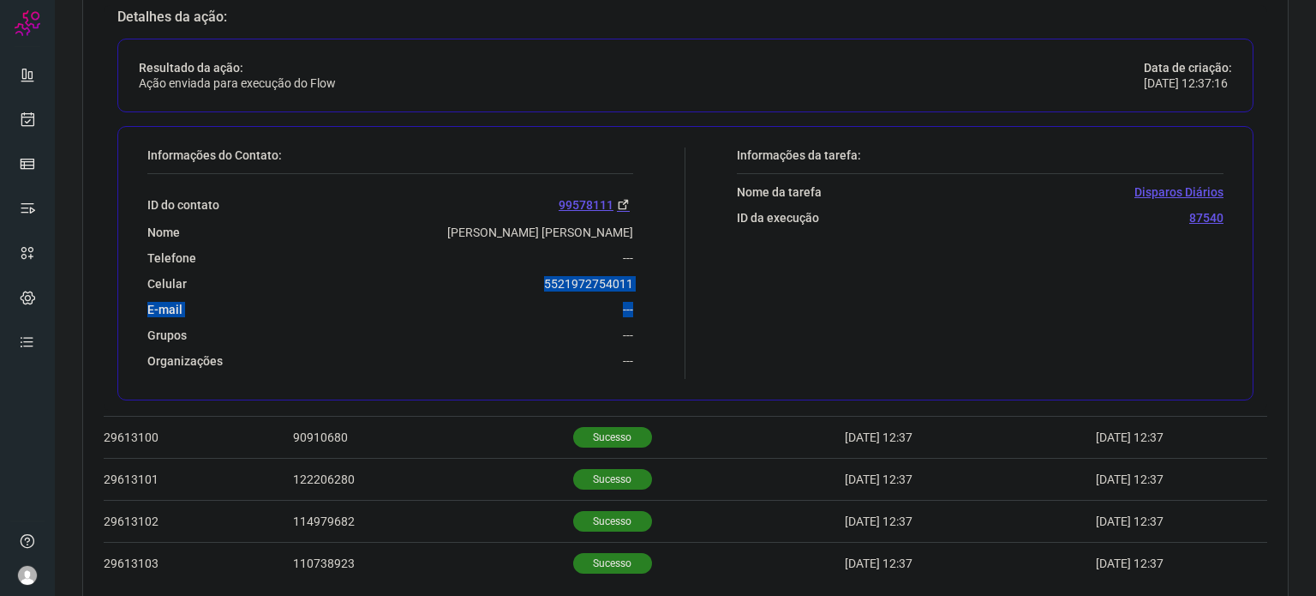
drag, startPoint x: 535, startPoint y: 277, endPoint x: 677, endPoint y: 290, distance: 142.9
click at [677, 290] on div "Informações do Contato: ID do contato 99578111 Nome Renata Fernandes Tavares Bo…" at bounding box center [412, 262] width 547 height 231
click at [524, 270] on div "ID do contato 99578111 Nome Renata Fernandes Tavares Botelho Telefone --- Celul…" at bounding box center [390, 271] width 486 height 195
click at [534, 282] on div "Celular 5521972754011" at bounding box center [390, 283] width 486 height 15
drag, startPoint x: 535, startPoint y: 284, endPoint x: 646, endPoint y: 273, distance: 111.9
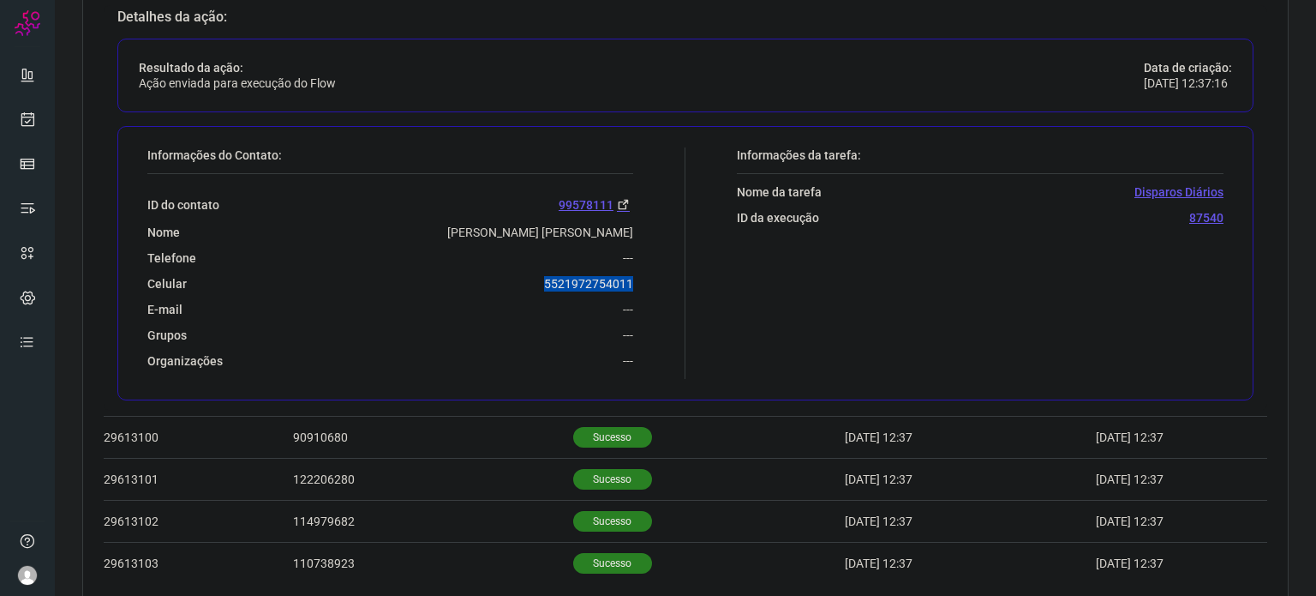
click at [646, 273] on div "Informações do Contato: ID do contato 99578111 Nome Renata Fernandes Tavares Bo…" at bounding box center [412, 262] width 547 height 231
copy p "5521972754011"
click at [33, 121] on icon at bounding box center [28, 119] width 18 height 17
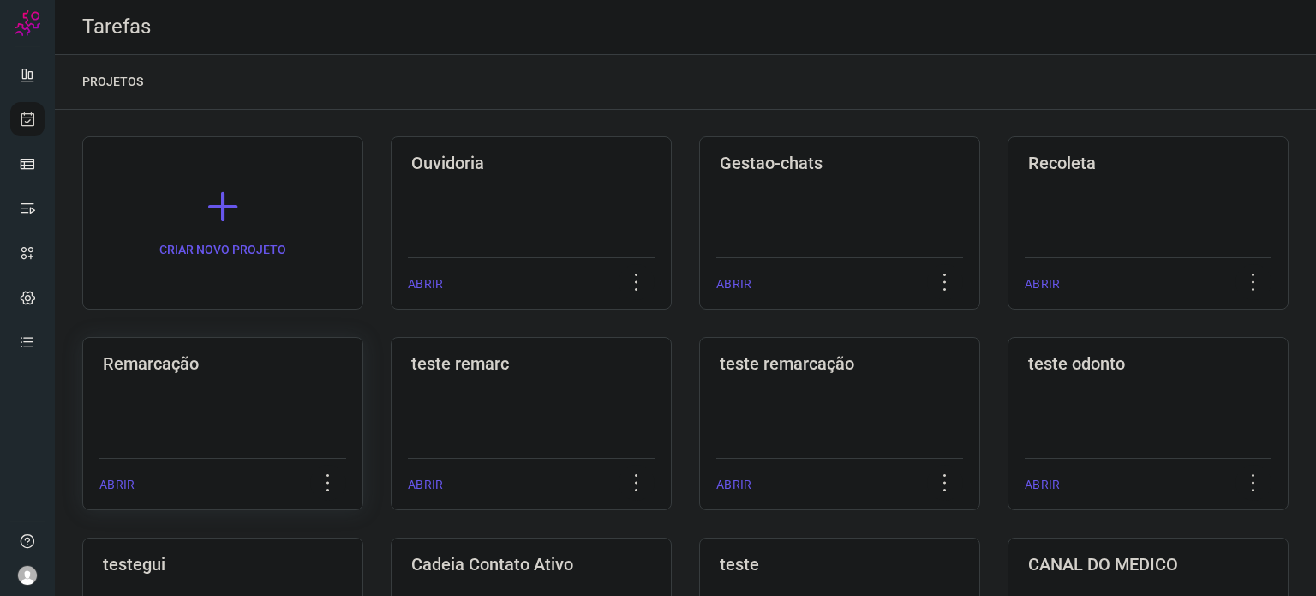
click at [251, 385] on div "Remarcação ABRIR" at bounding box center [222, 423] width 281 height 173
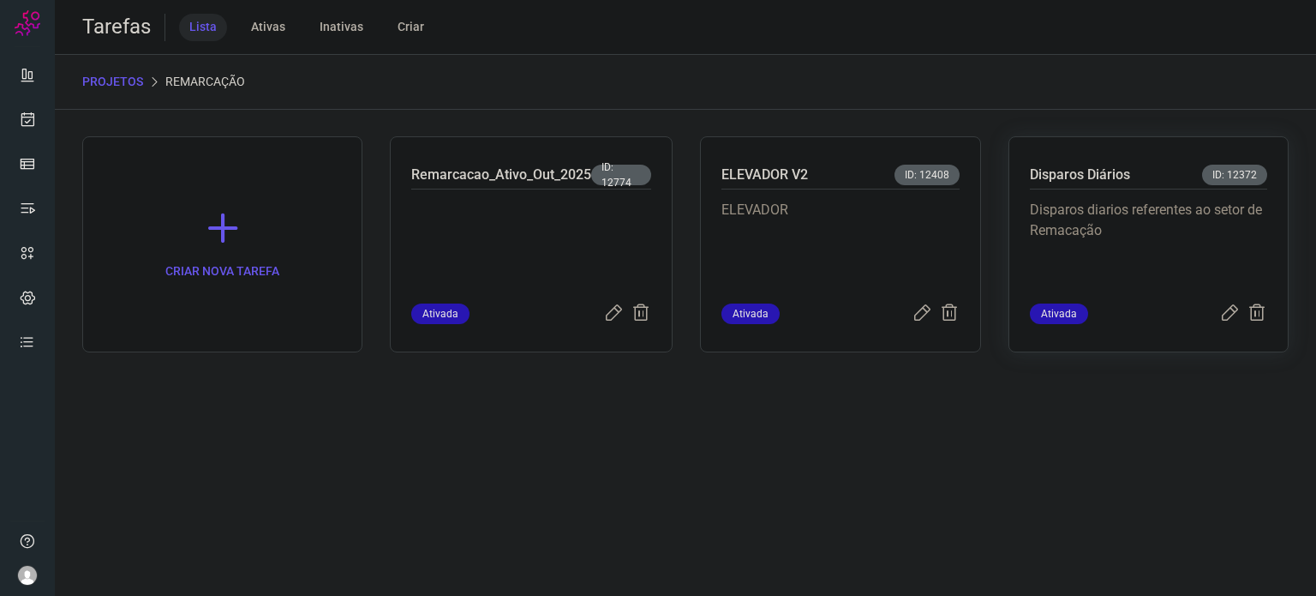
click at [1146, 200] on p "Disparos diarios referentes ao setor de Remacação" at bounding box center [1148, 243] width 237 height 86
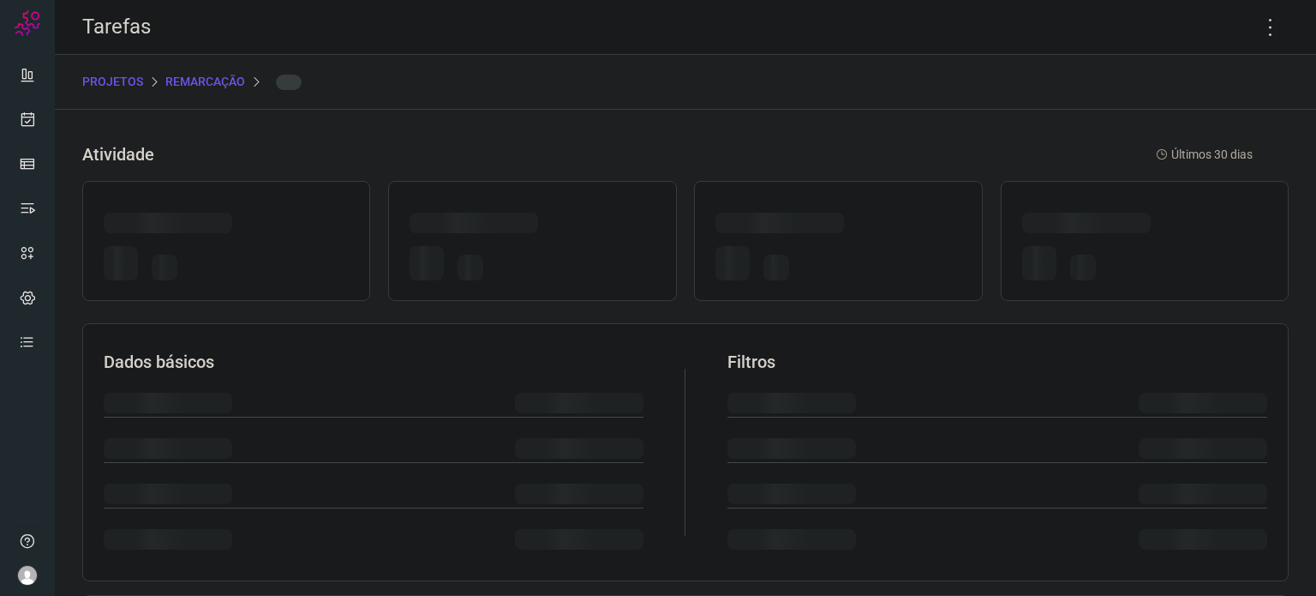
click at [1253, 27] on icon at bounding box center [1271, 27] width 36 height 36
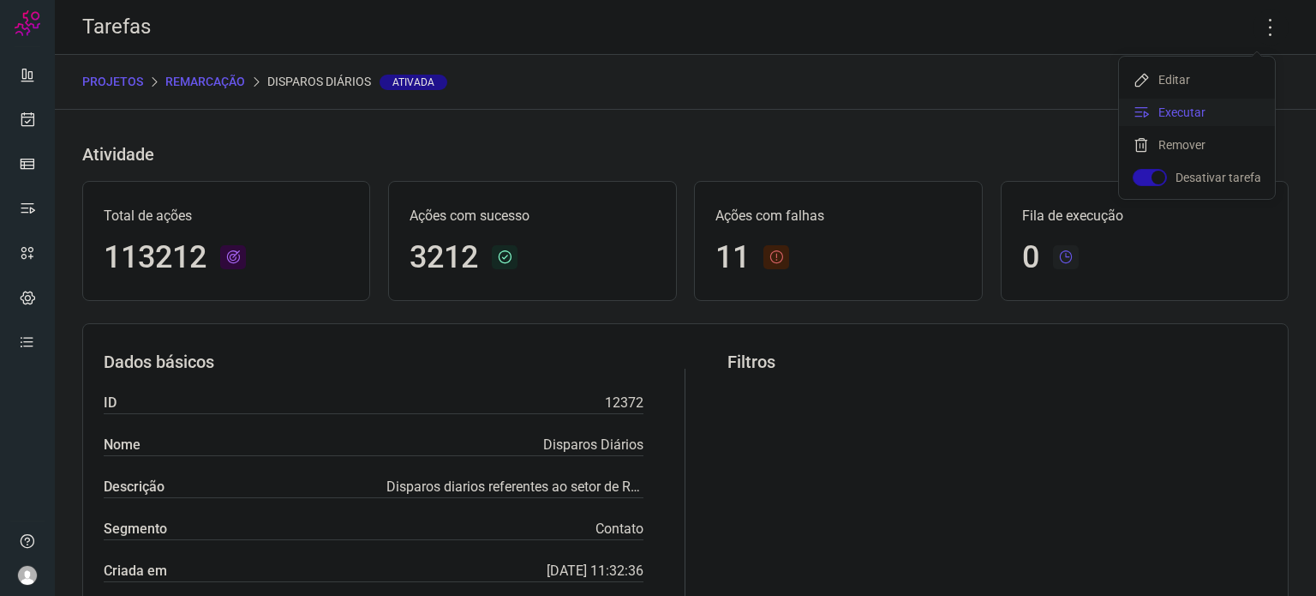
click at [1177, 118] on li "Executar" at bounding box center [1197, 112] width 156 height 27
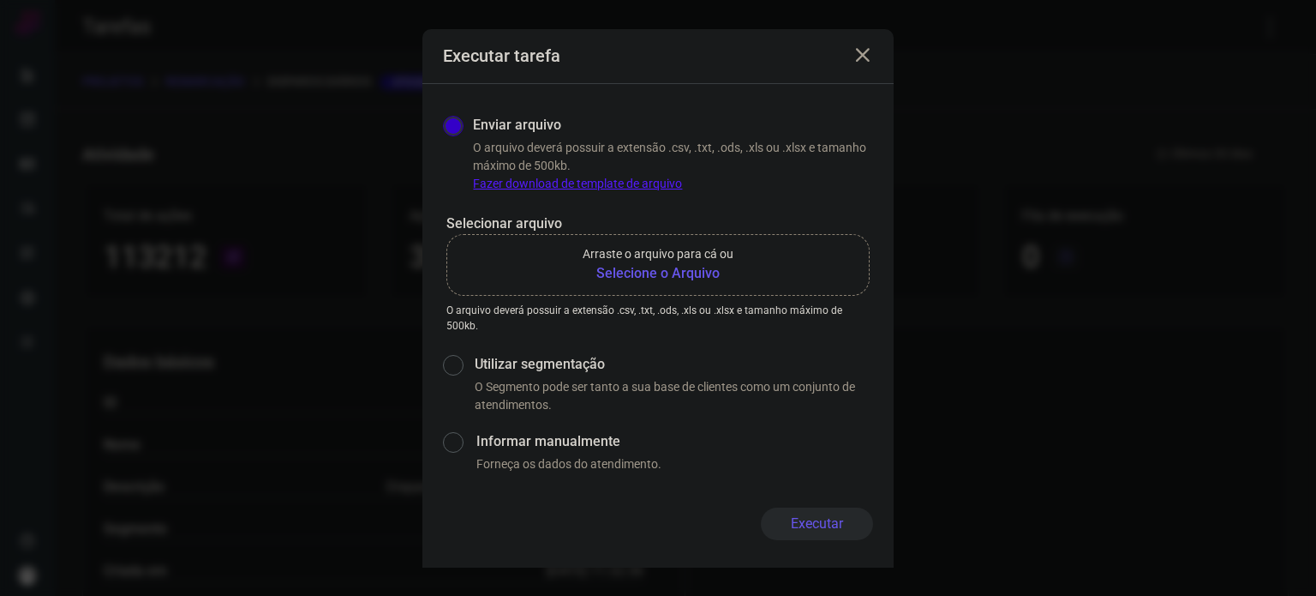
click at [706, 270] on b "Selecione o Arquivo" at bounding box center [658, 273] width 151 height 21
click at [0, 0] on input "Arraste o arquivo para cá ou Selecione o Arquivo" at bounding box center [0, 0] width 0 height 0
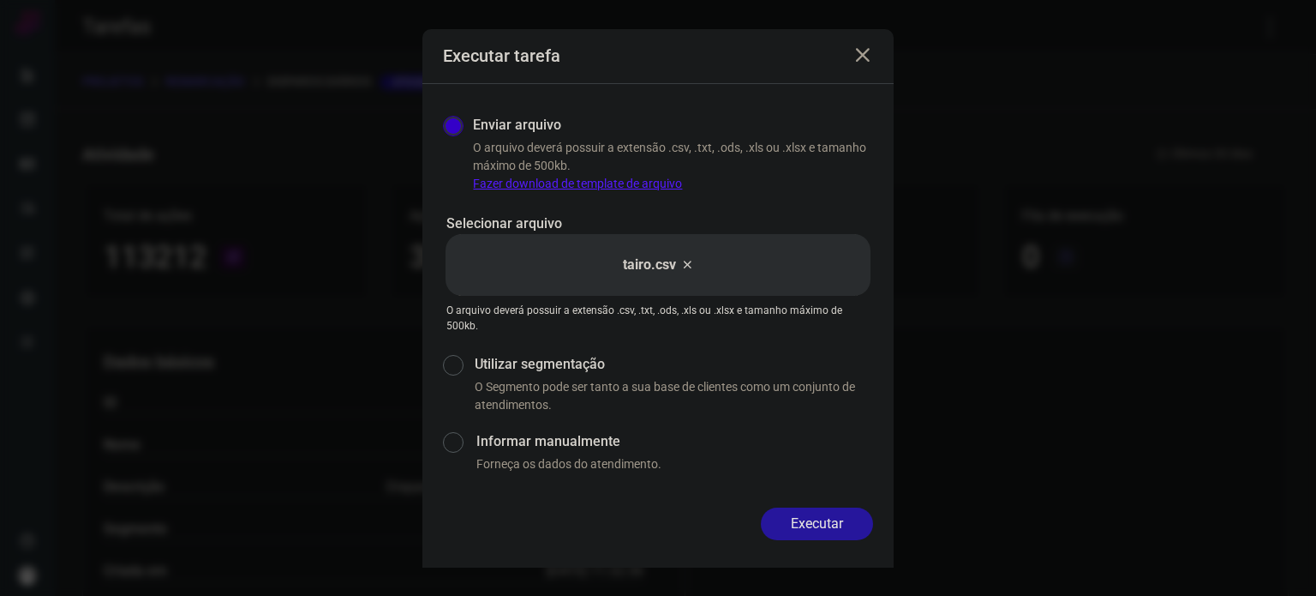
click at [815, 524] on button "Executar" at bounding box center [817, 523] width 112 height 33
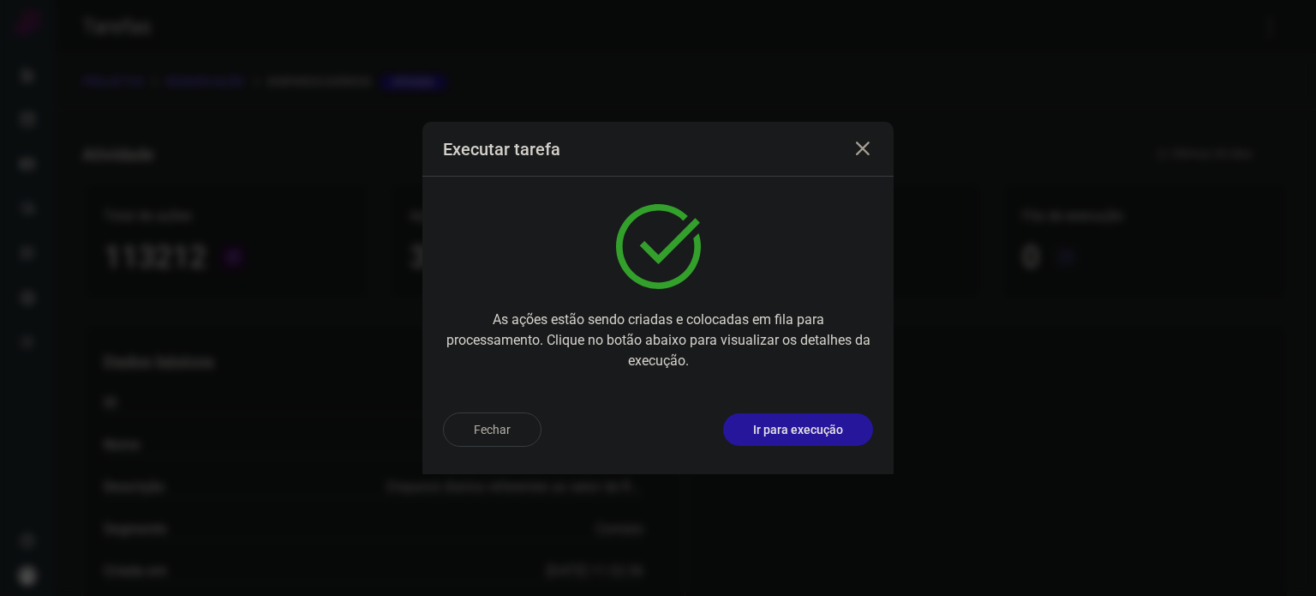
click at [827, 438] on button "Ir para execução" at bounding box center [798, 429] width 150 height 33
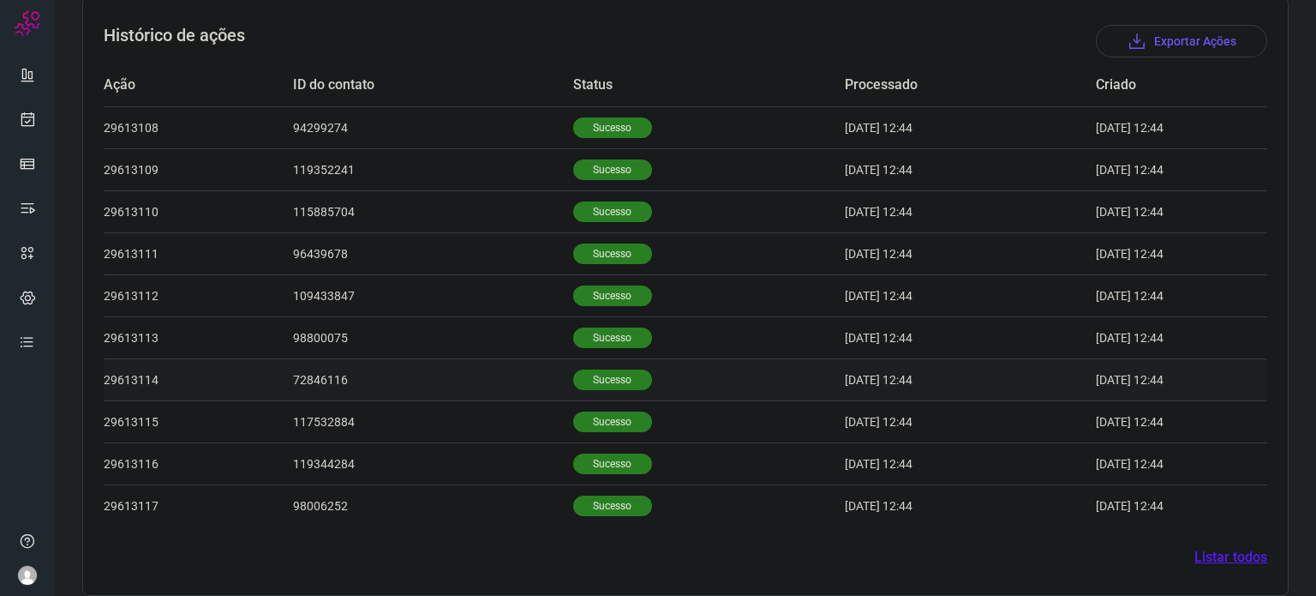
click at [597, 392] on td "Sucesso" at bounding box center [709, 379] width 272 height 42
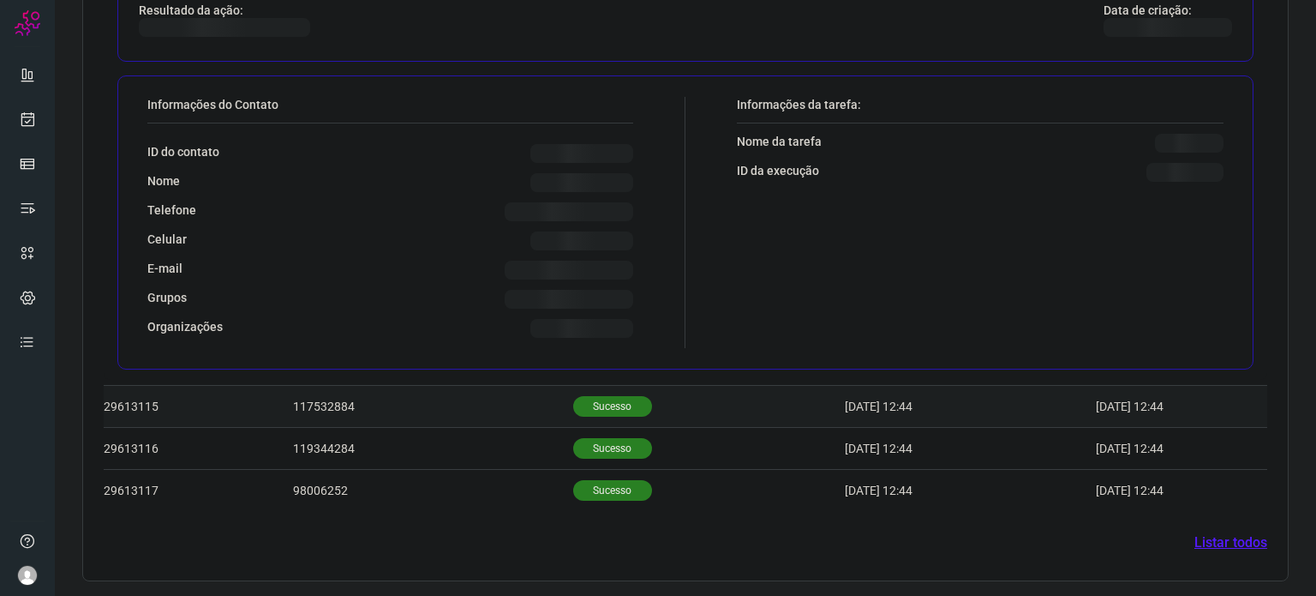
scroll to position [945, 0]
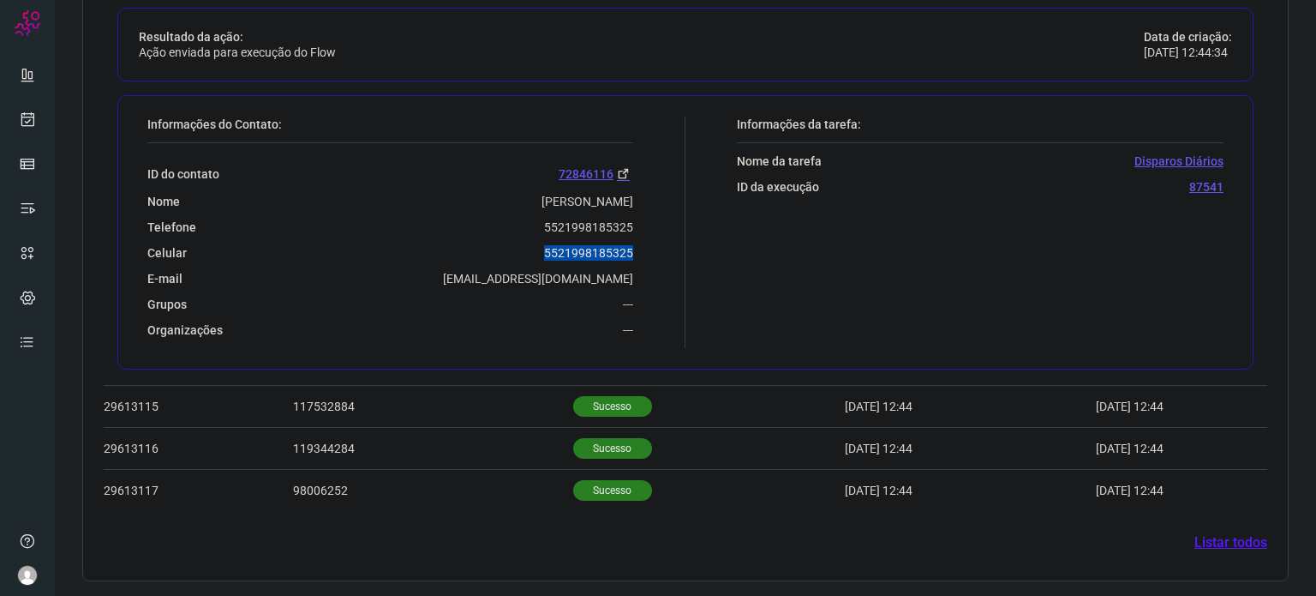
drag, startPoint x: 537, startPoint y: 249, endPoint x: 650, endPoint y: 263, distance: 113.9
click at [656, 254] on div "Informações do Contato: ID do contato 72846116 Nome Nielma dos Santos Costa Tel…" at bounding box center [412, 232] width 547 height 231
copy p "5521998185325"
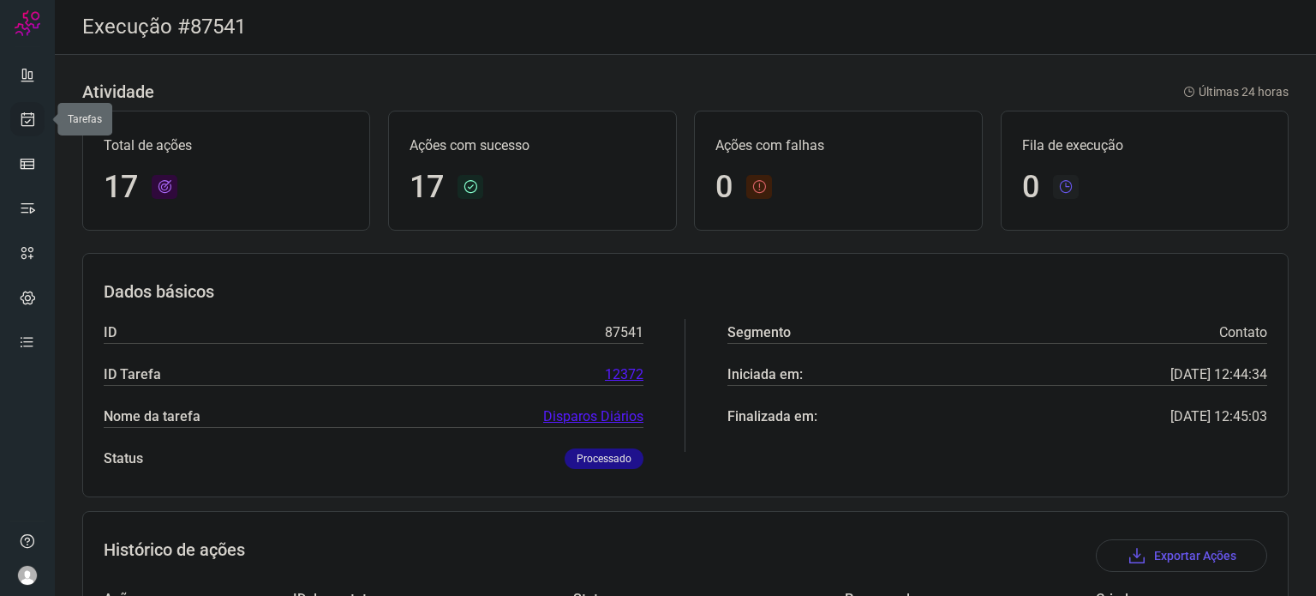
click at [20, 134] on link at bounding box center [27, 119] width 34 height 34
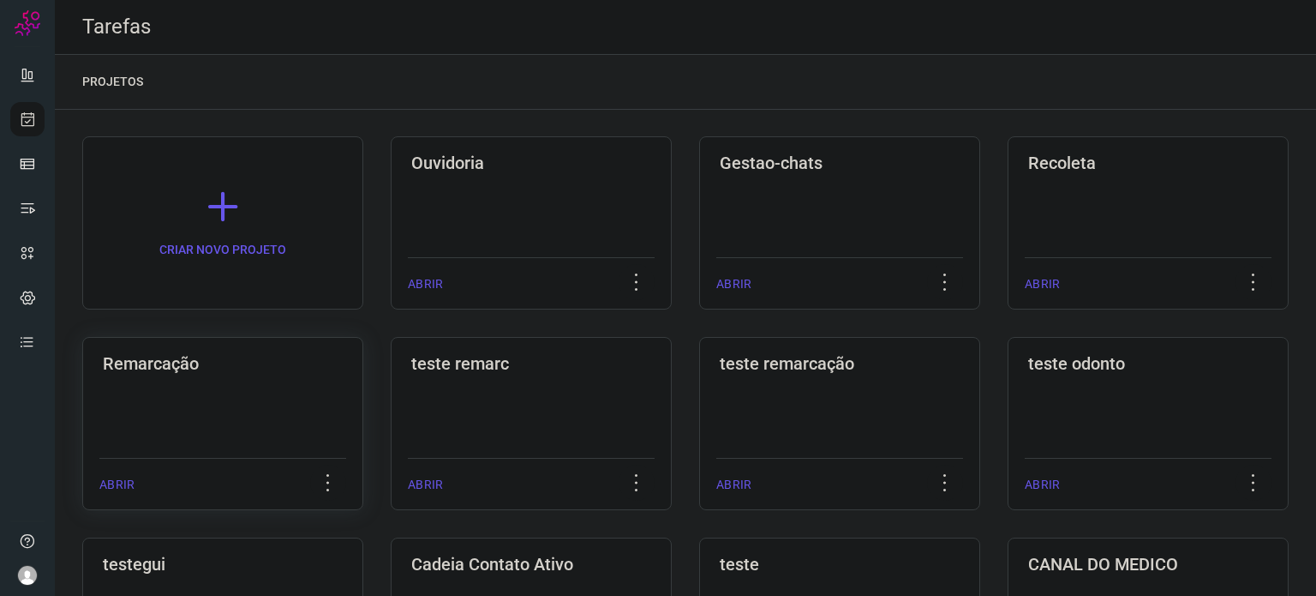
click at [280, 398] on div "Remarcação ABRIR" at bounding box center [222, 423] width 281 height 173
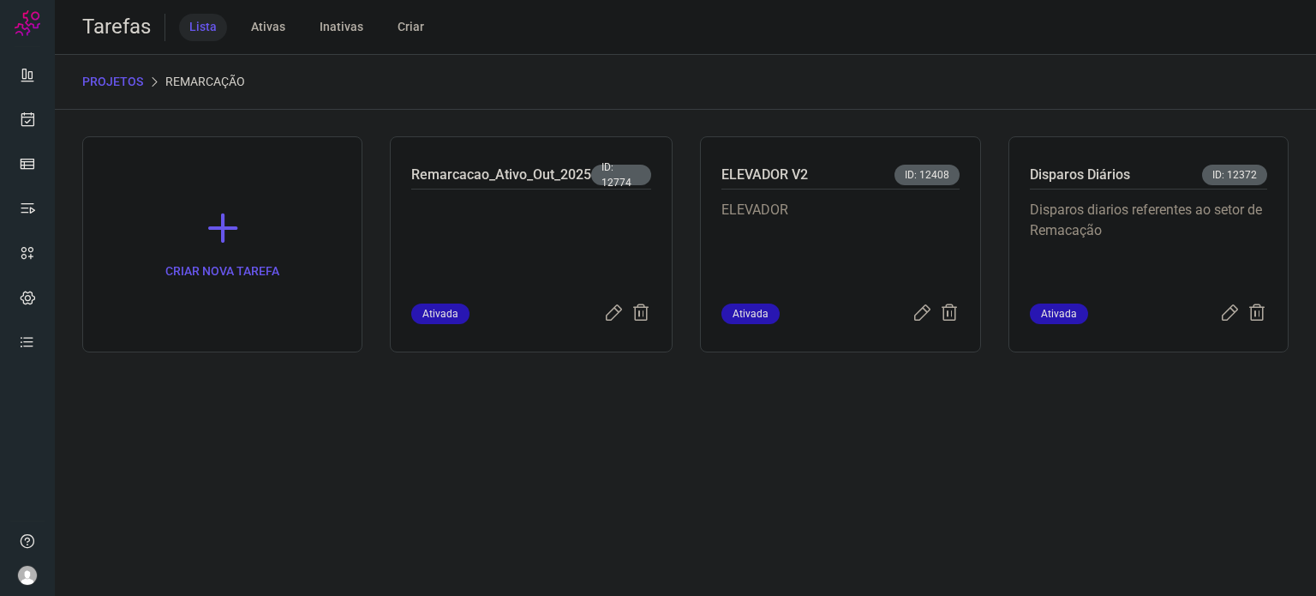
click at [807, 243] on p "ELEVADOR" at bounding box center [839, 243] width 237 height 86
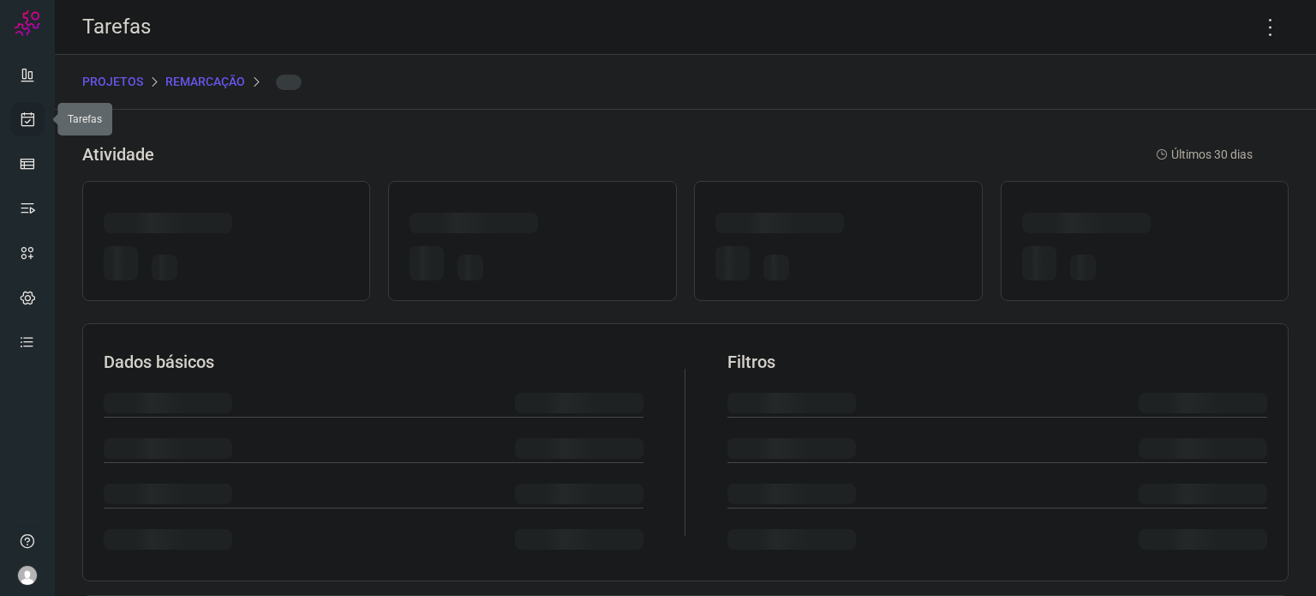
click at [35, 121] on icon at bounding box center [28, 119] width 18 height 17
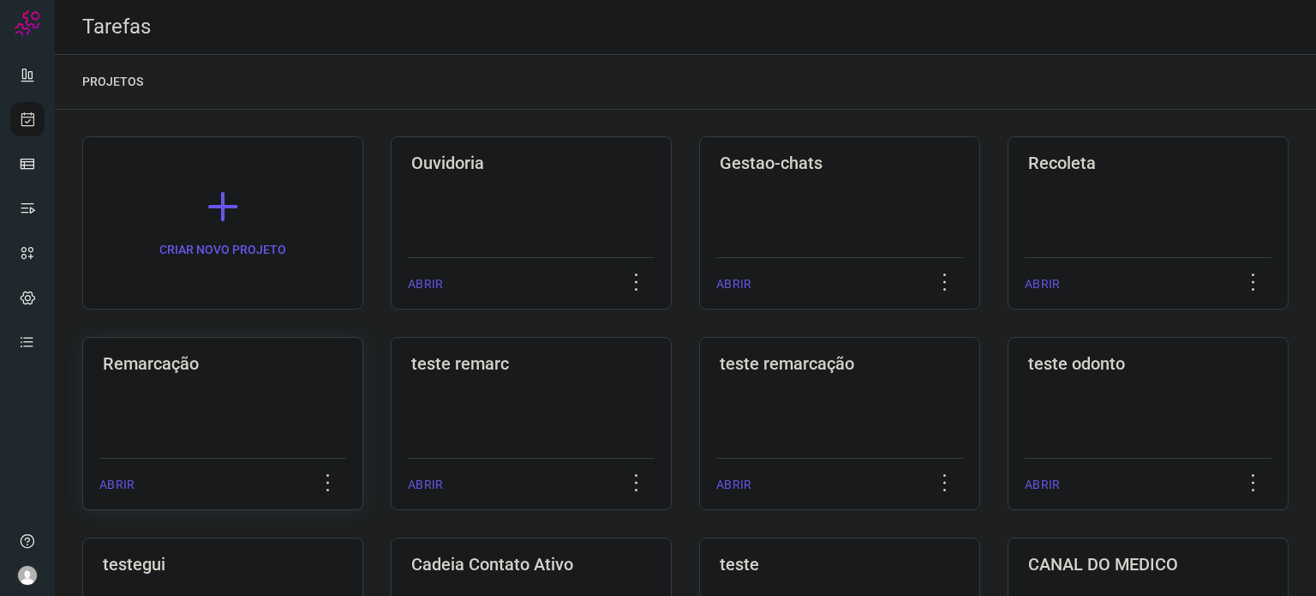
click at [242, 398] on div "Remarcação ABRIR" at bounding box center [222, 423] width 281 height 173
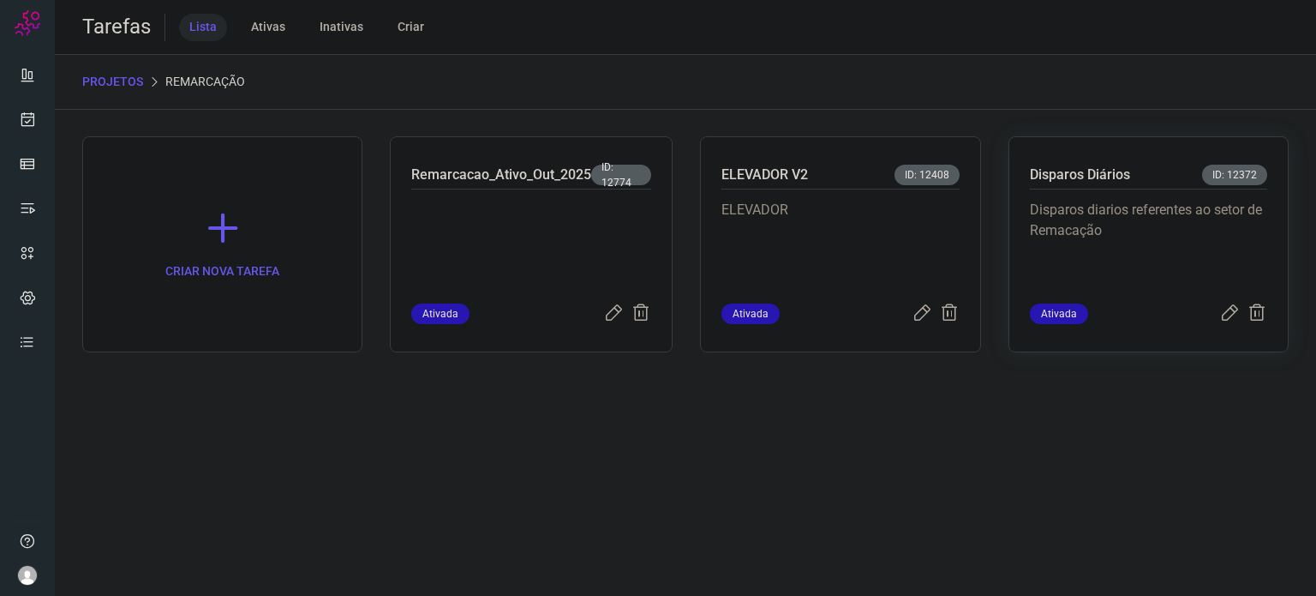
click at [1073, 236] on p "Disparos diarios referentes ao setor de Remacação" at bounding box center [1148, 243] width 237 height 86
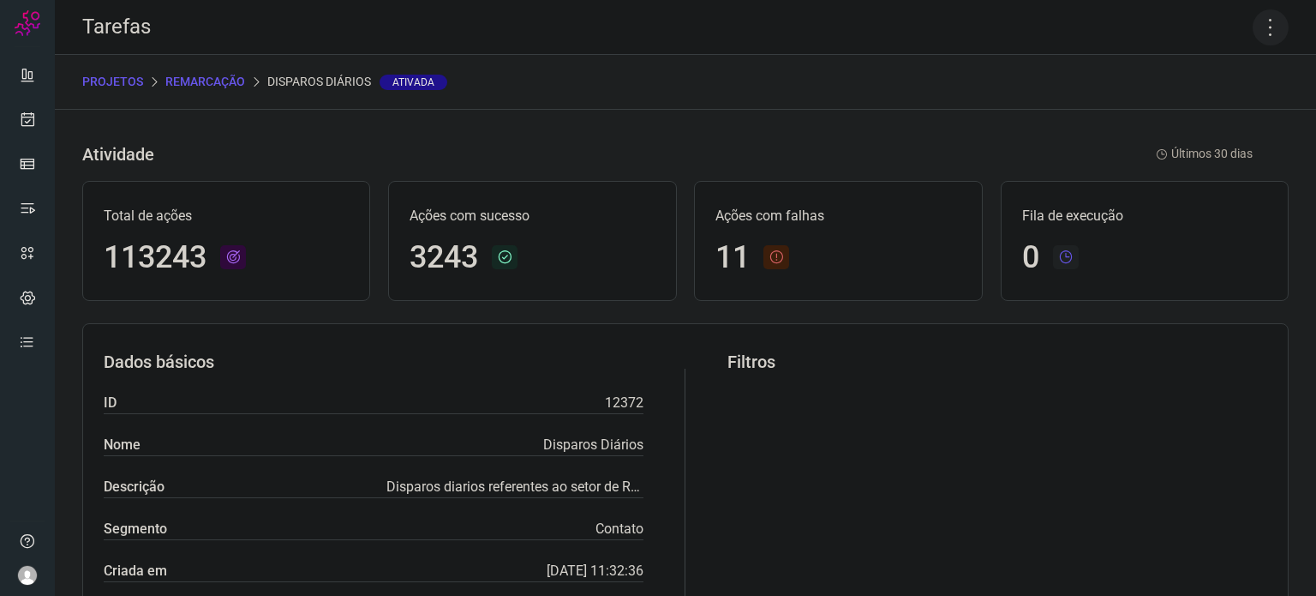
click at [1256, 28] on icon at bounding box center [1271, 27] width 36 height 36
click at [1230, 105] on li "Executar" at bounding box center [1197, 112] width 156 height 27
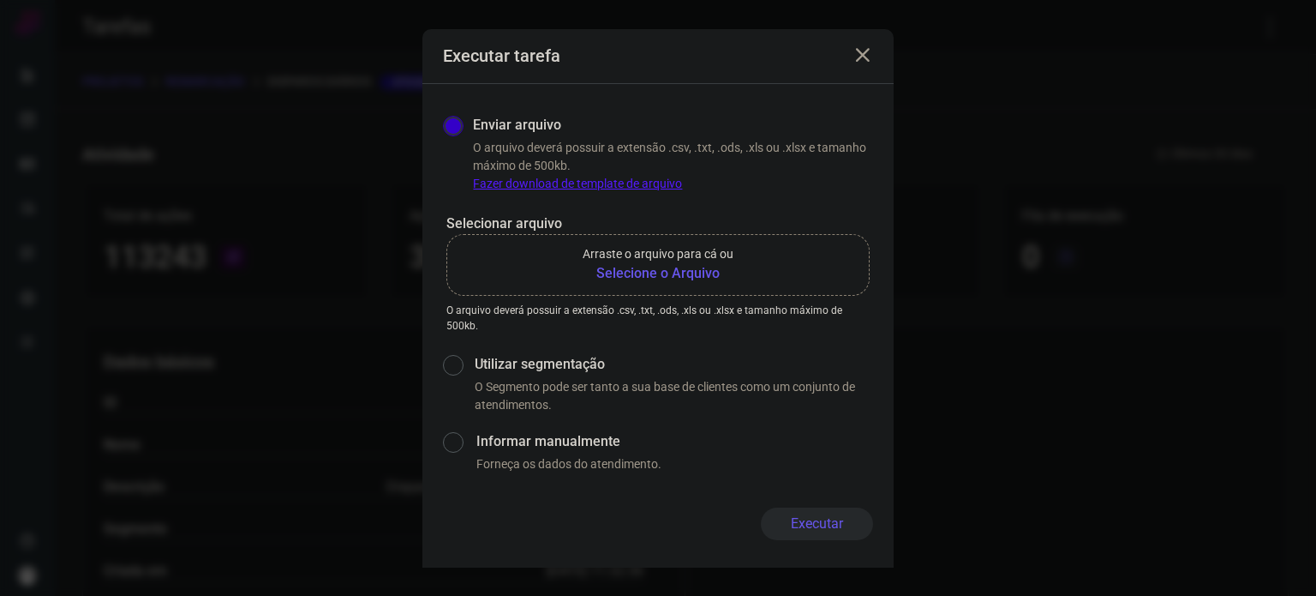
click at [693, 277] on b "Selecione o Arquivo" at bounding box center [658, 273] width 151 height 21
click at [0, 0] on input "Arraste o arquivo para cá ou Selecione o Arquivo" at bounding box center [0, 0] width 0 height 0
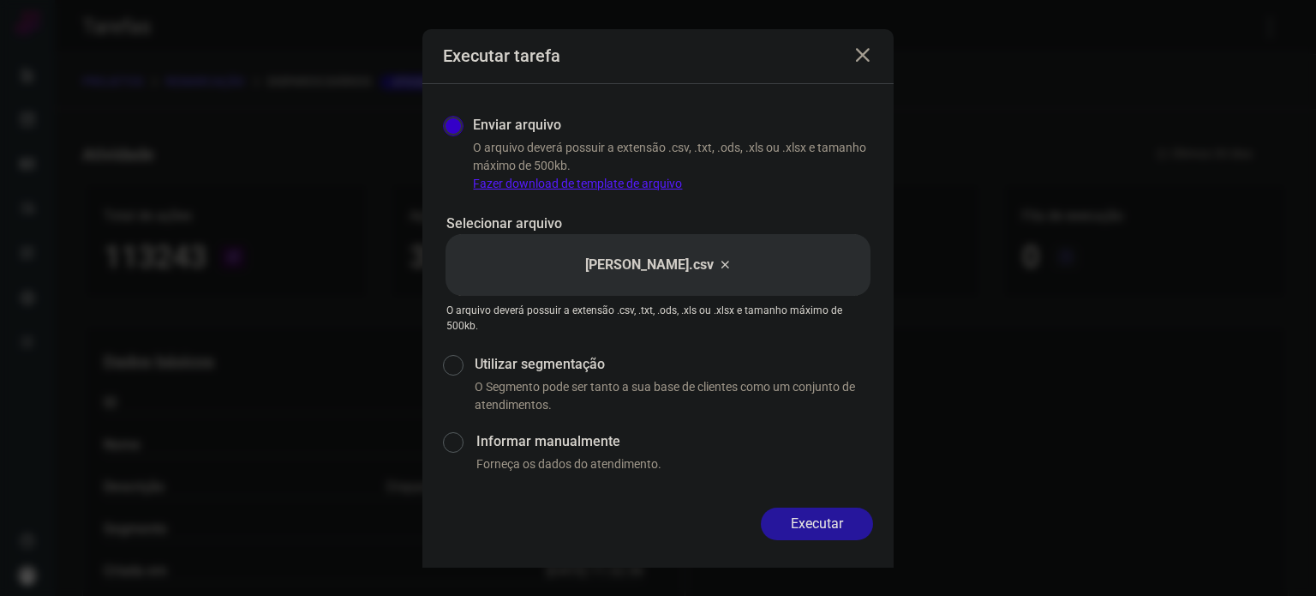
click at [800, 519] on button "Executar" at bounding box center [817, 523] width 112 height 33
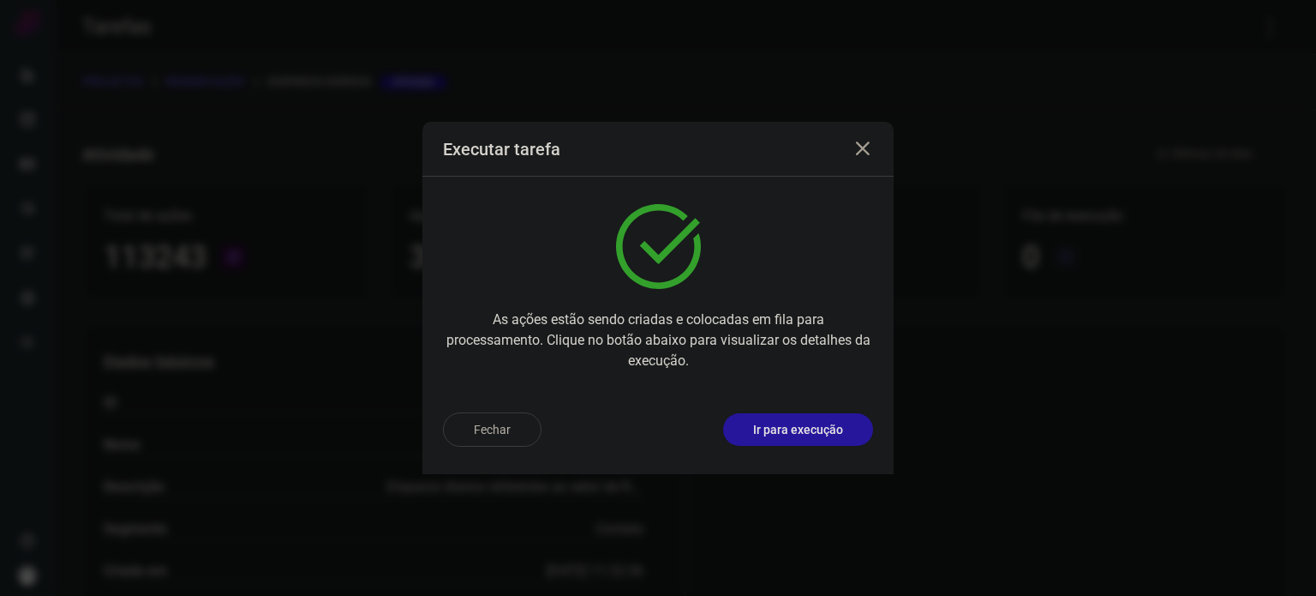
click at [804, 413] on button "Ir para execução" at bounding box center [798, 429] width 150 height 33
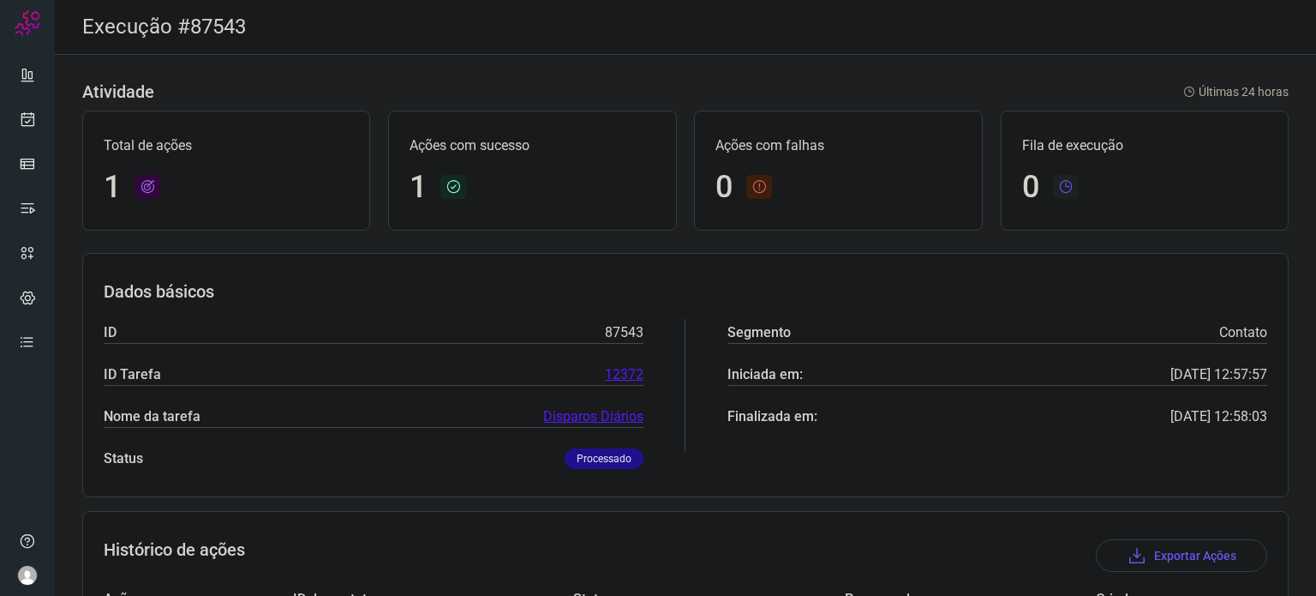
scroll to position [152, 0]
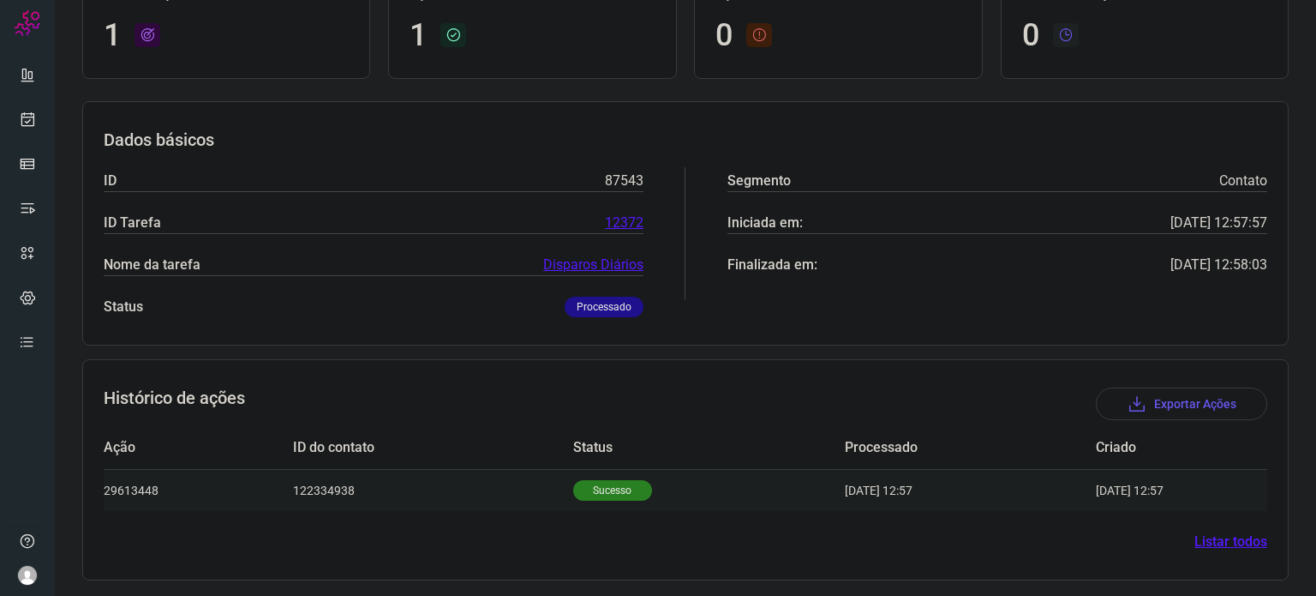
click at [573, 494] on p "Sucesso" at bounding box center [612, 490] width 79 height 21
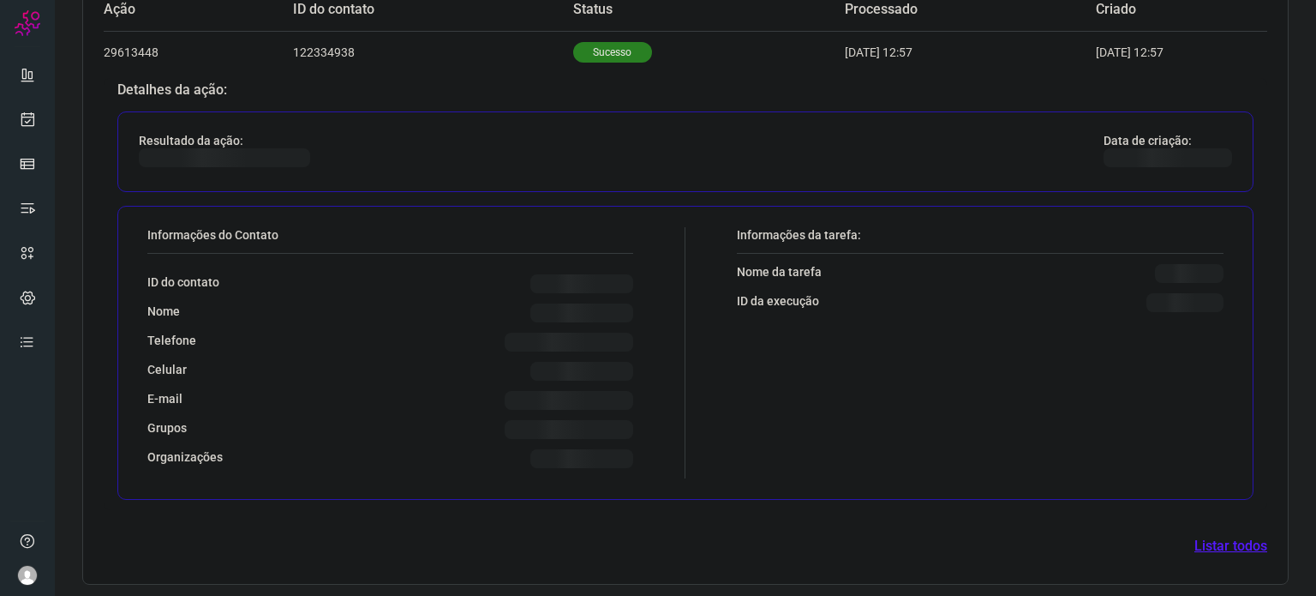
scroll to position [566, 0]
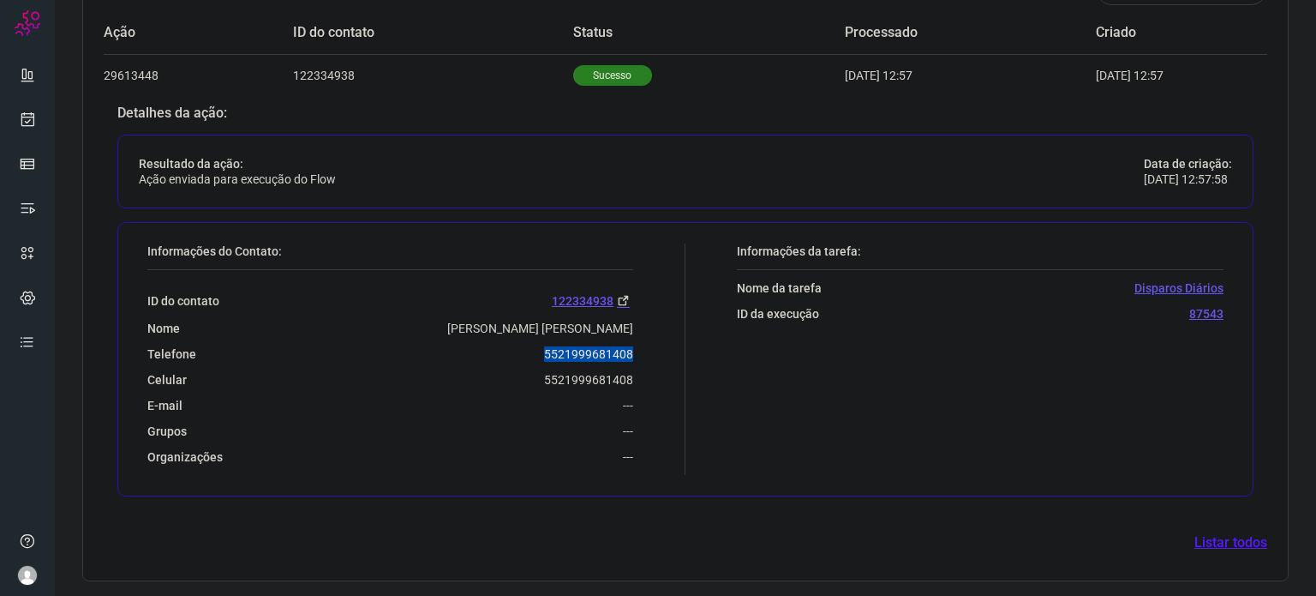
drag, startPoint x: 536, startPoint y: 350, endPoint x: 634, endPoint y: 354, distance: 97.8
click at [634, 354] on div "Informações do Contato: ID do contato 122334938 Nome [PERSON_NAME] [PERSON_NAME…" at bounding box center [412, 358] width 547 height 231
copy p "5521999681408"
